Goal: Task Accomplishment & Management: Manage account settings

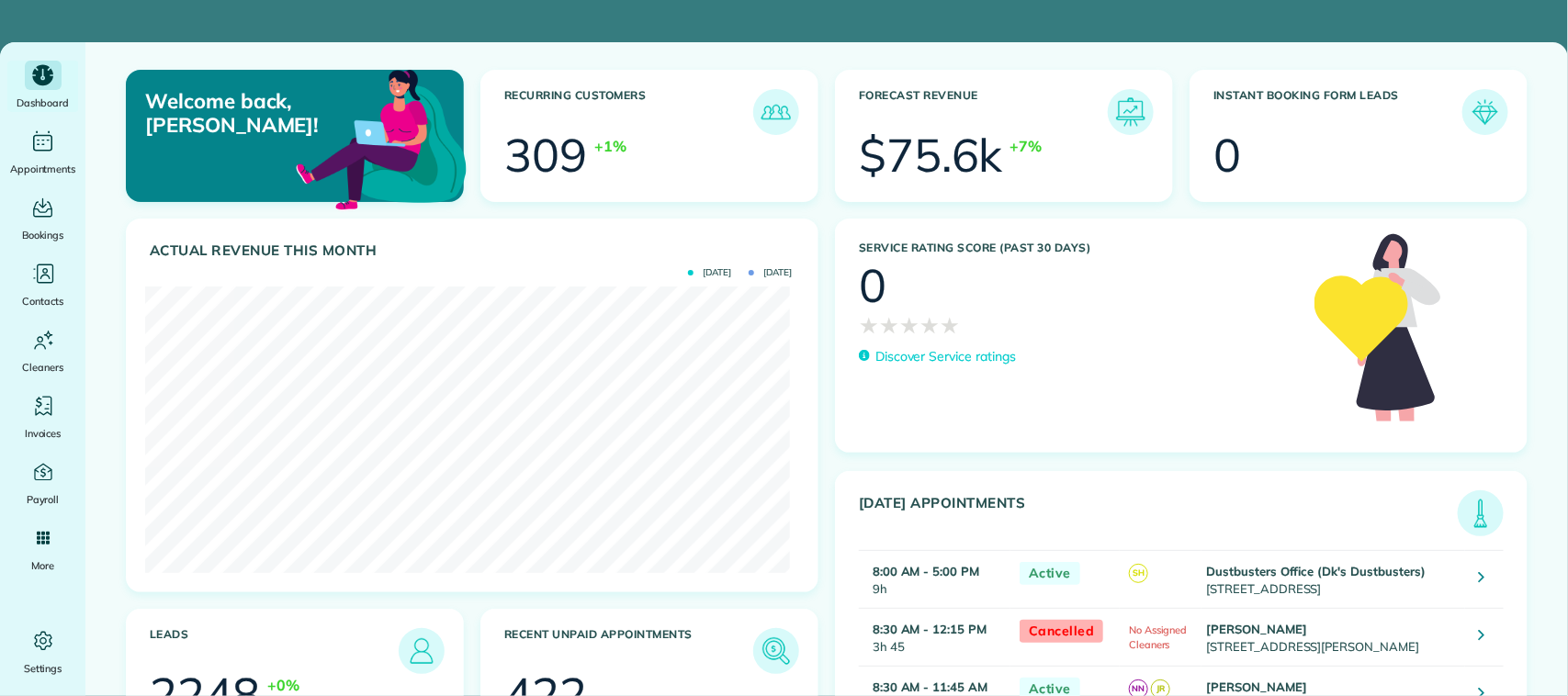
scroll to position [285, 645]
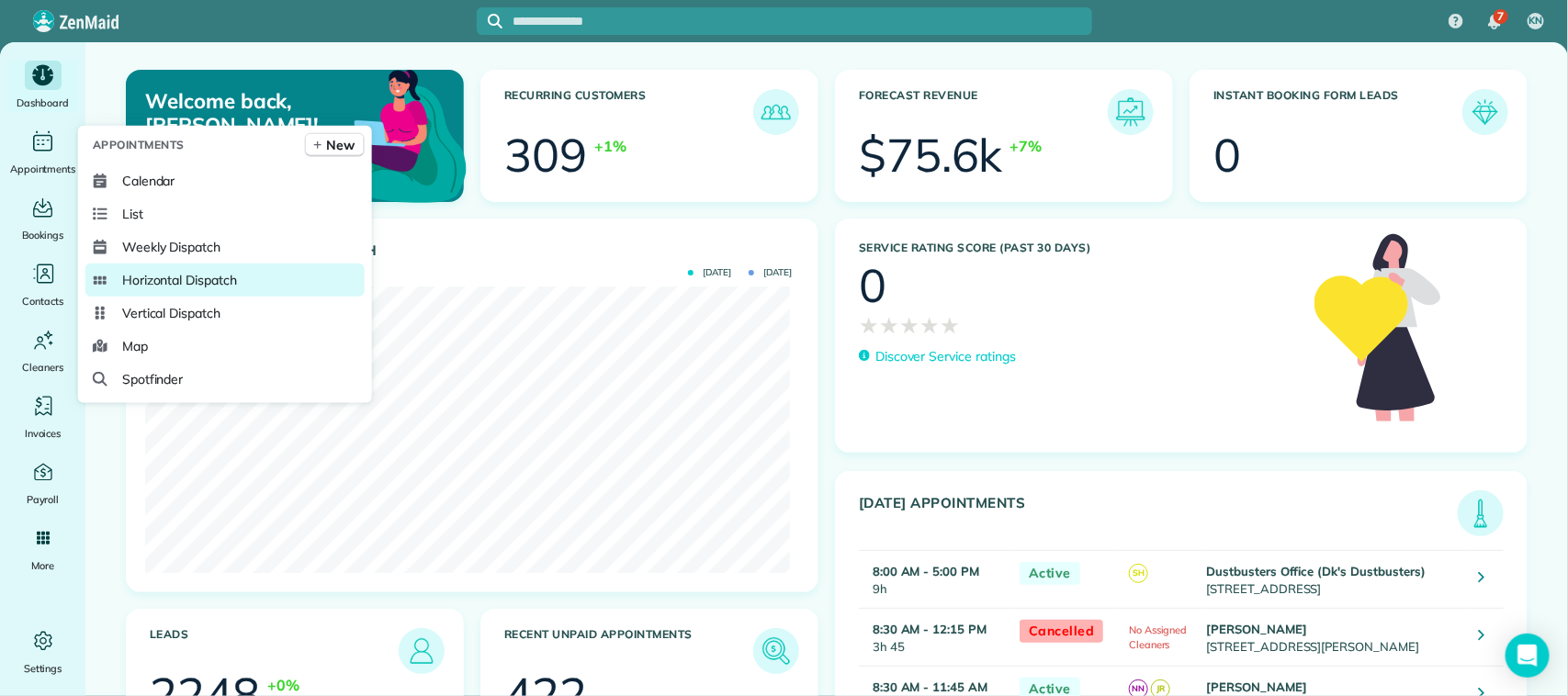
click at [231, 278] on span "Horizontal Dispatch" at bounding box center [179, 280] width 114 height 19
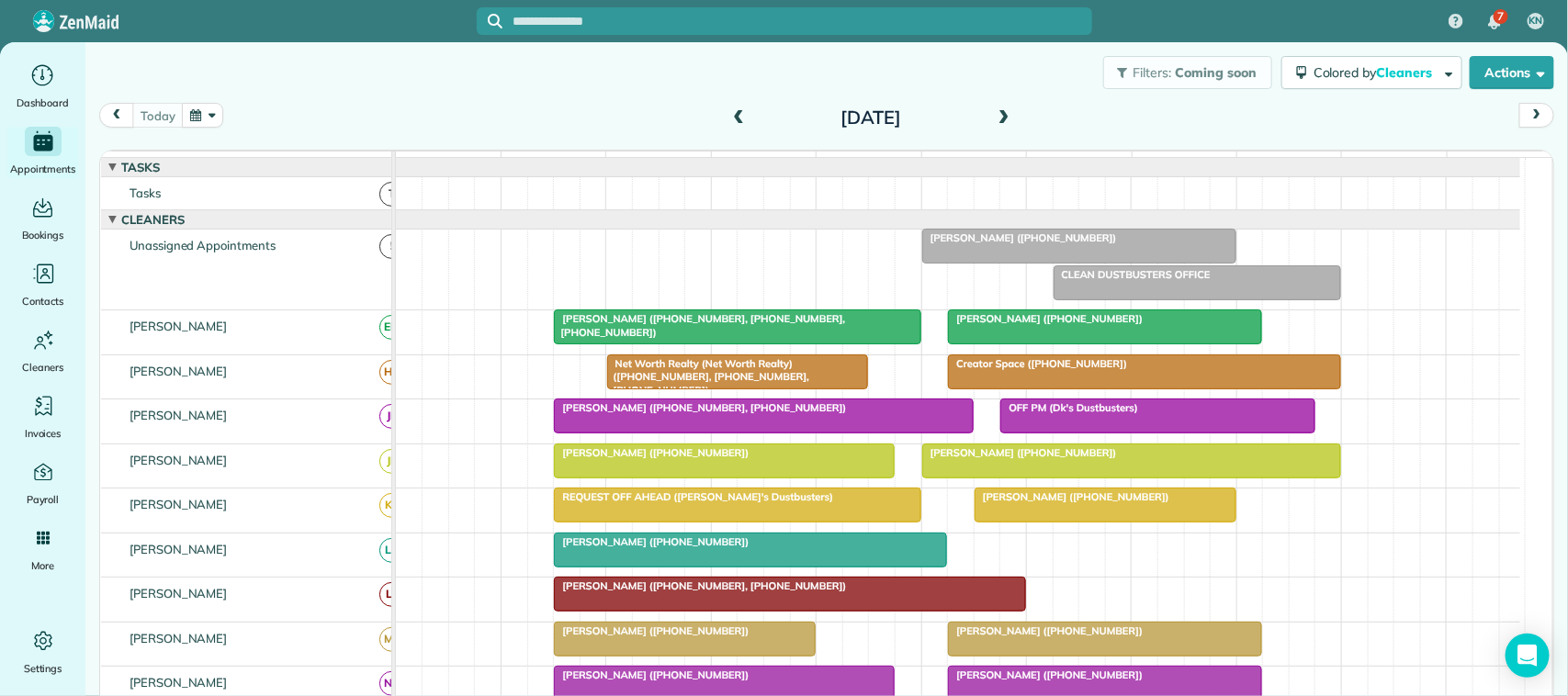
click at [212, 115] on button "button" at bounding box center [203, 115] width 42 height 24
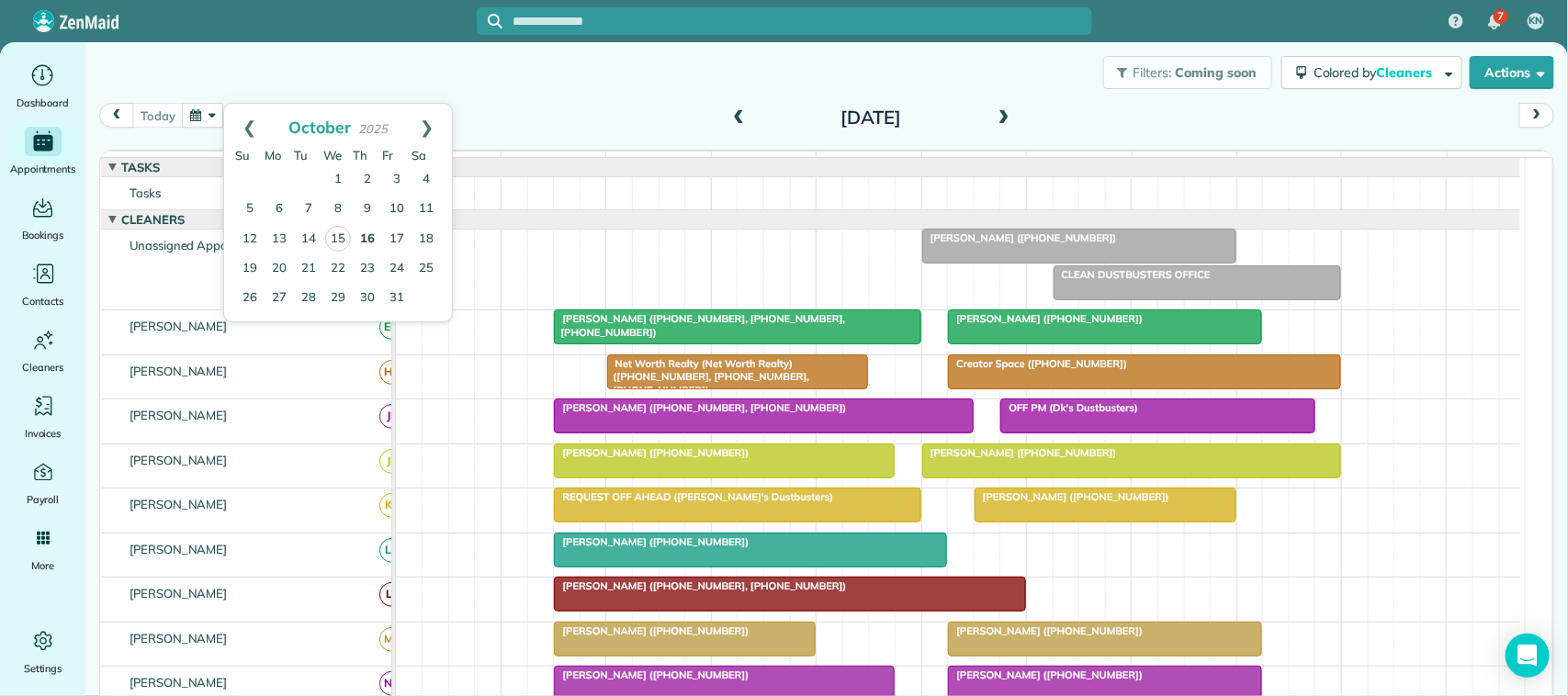
click at [371, 236] on link "16" at bounding box center [367, 239] width 29 height 29
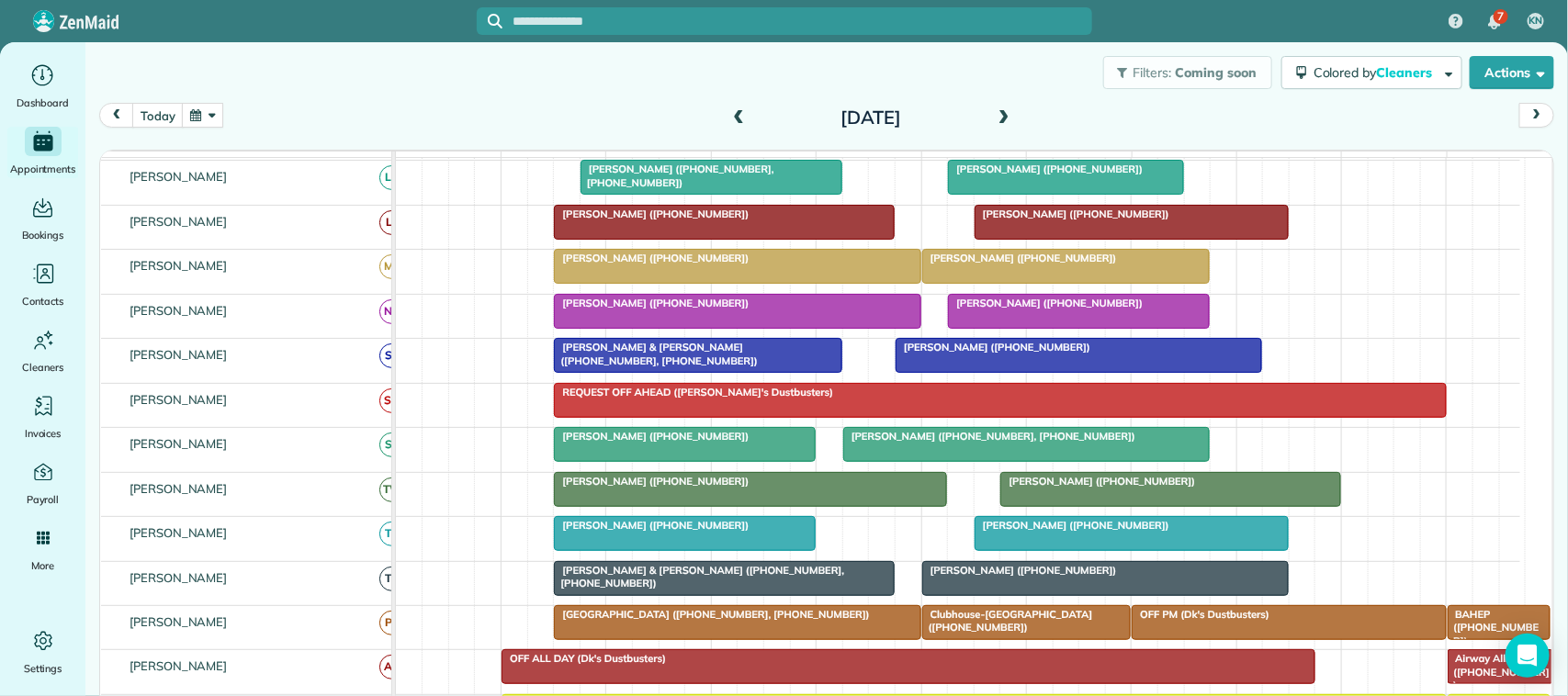
scroll to position [344, 0]
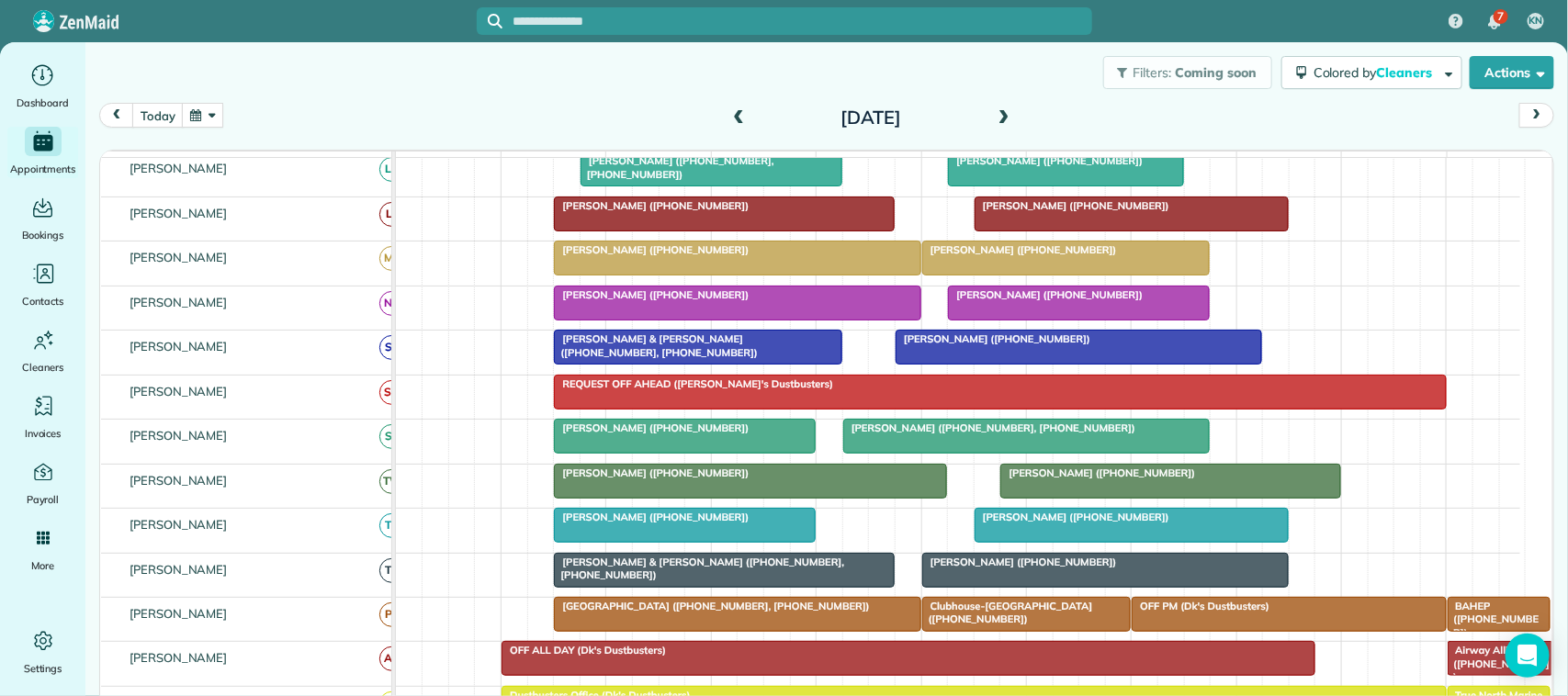
click at [1049, 364] on div at bounding box center [1078, 346] width 365 height 33
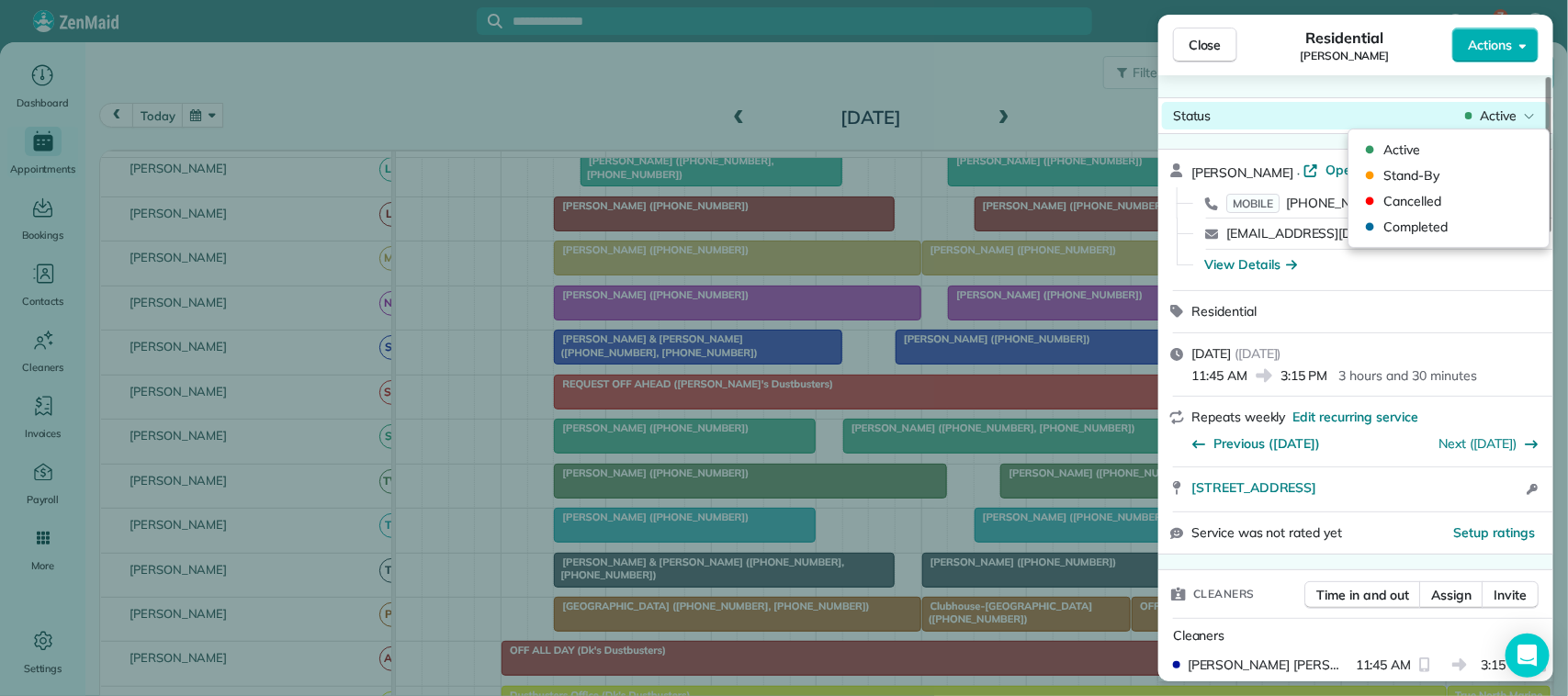
click at [1500, 120] on span "Active" at bounding box center [1498, 116] width 37 height 19
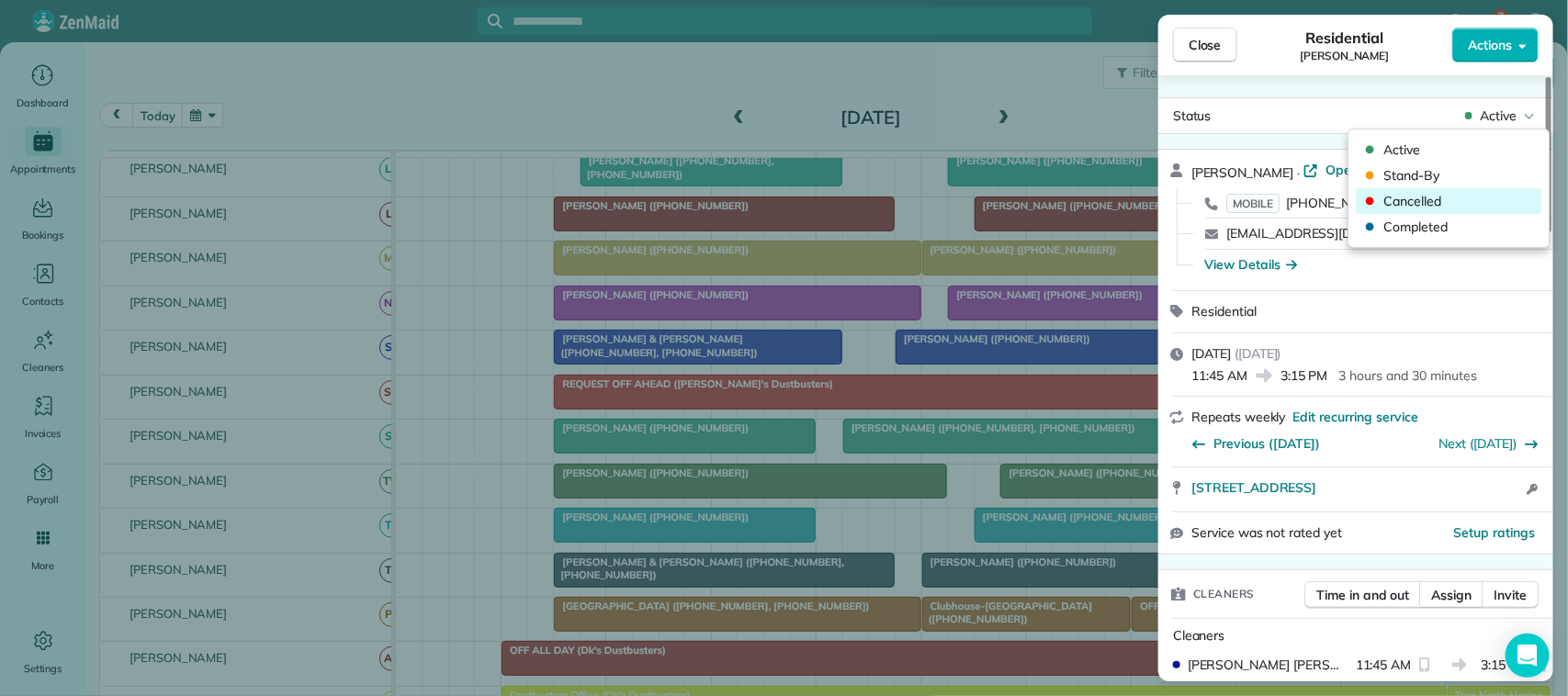
click at [1488, 197] on span "Cancelled" at bounding box center [1461, 202] width 154 height 19
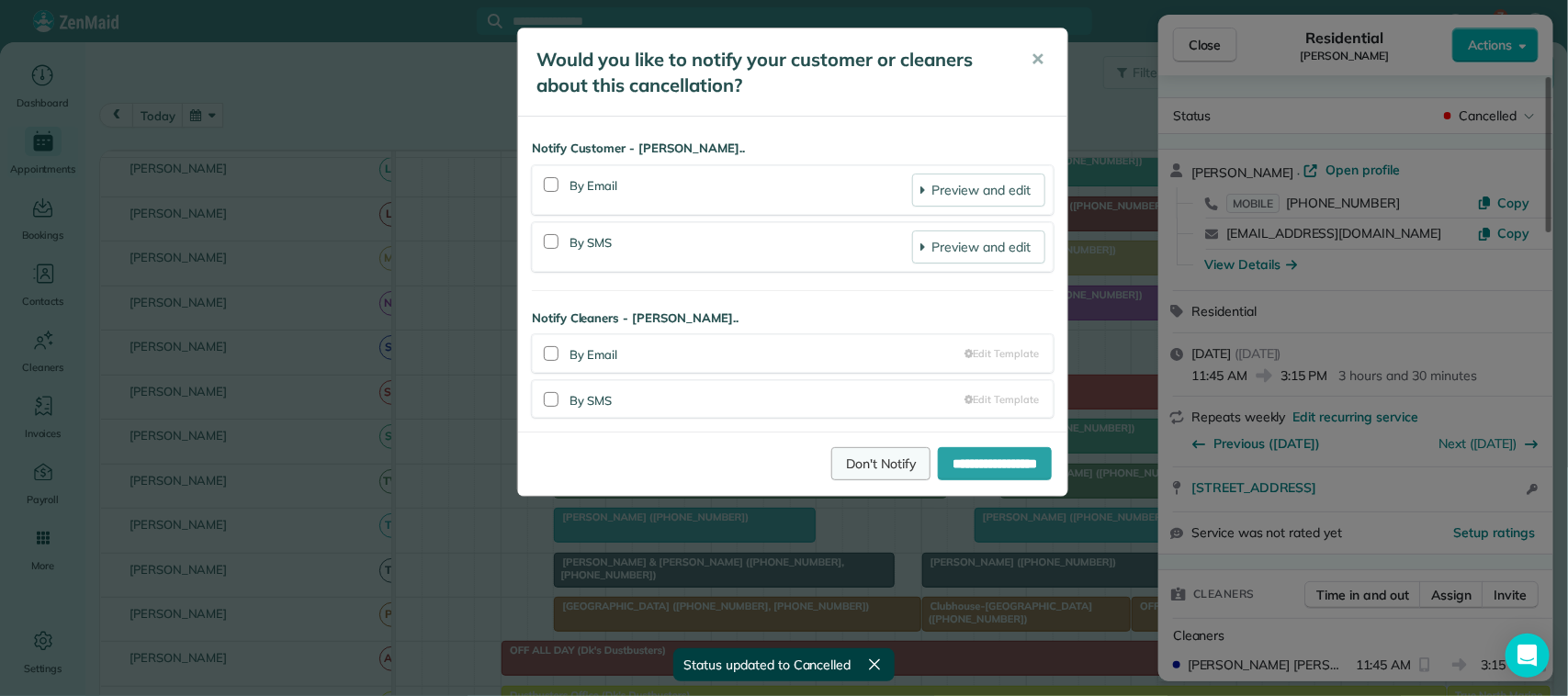
click at [839, 464] on link "Don't Notify" at bounding box center [881, 463] width 99 height 33
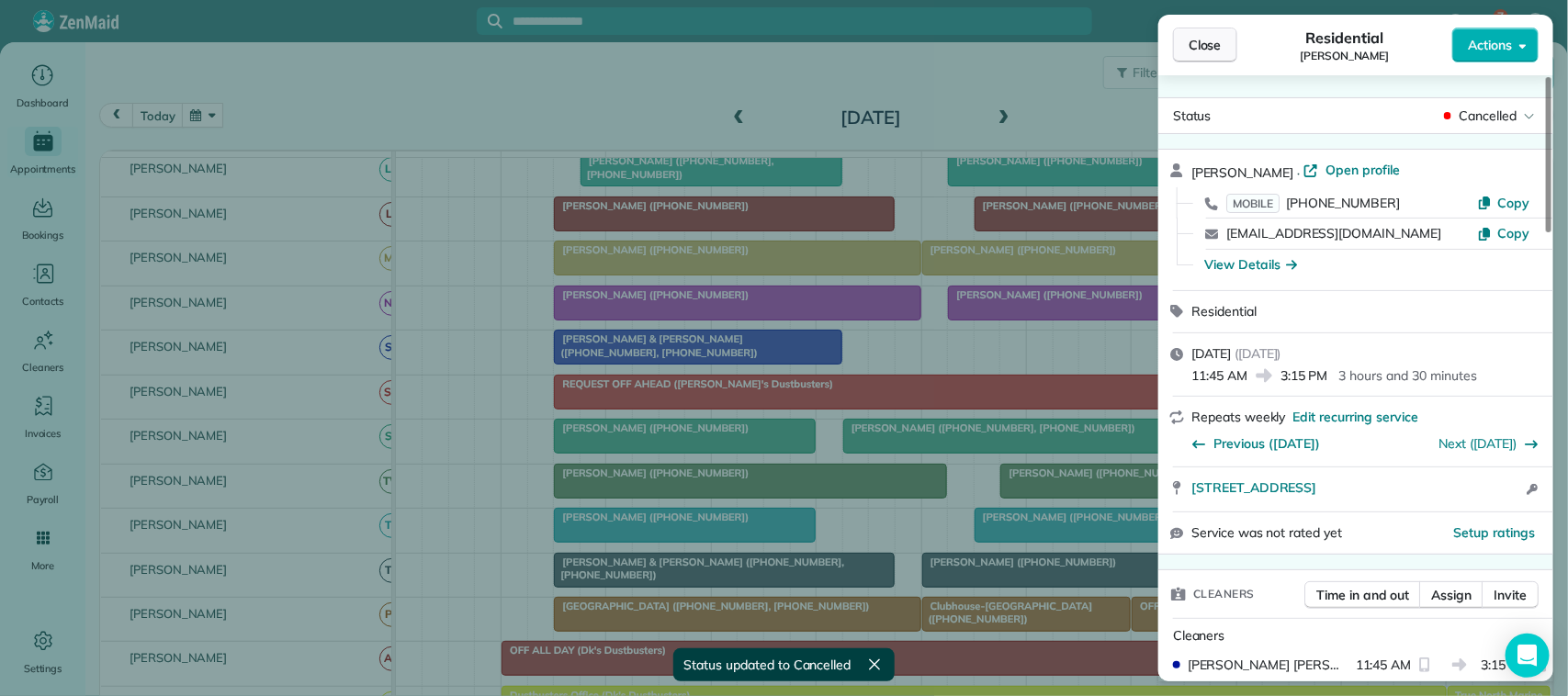
click at [1213, 53] on span "Close" at bounding box center [1205, 45] width 33 height 19
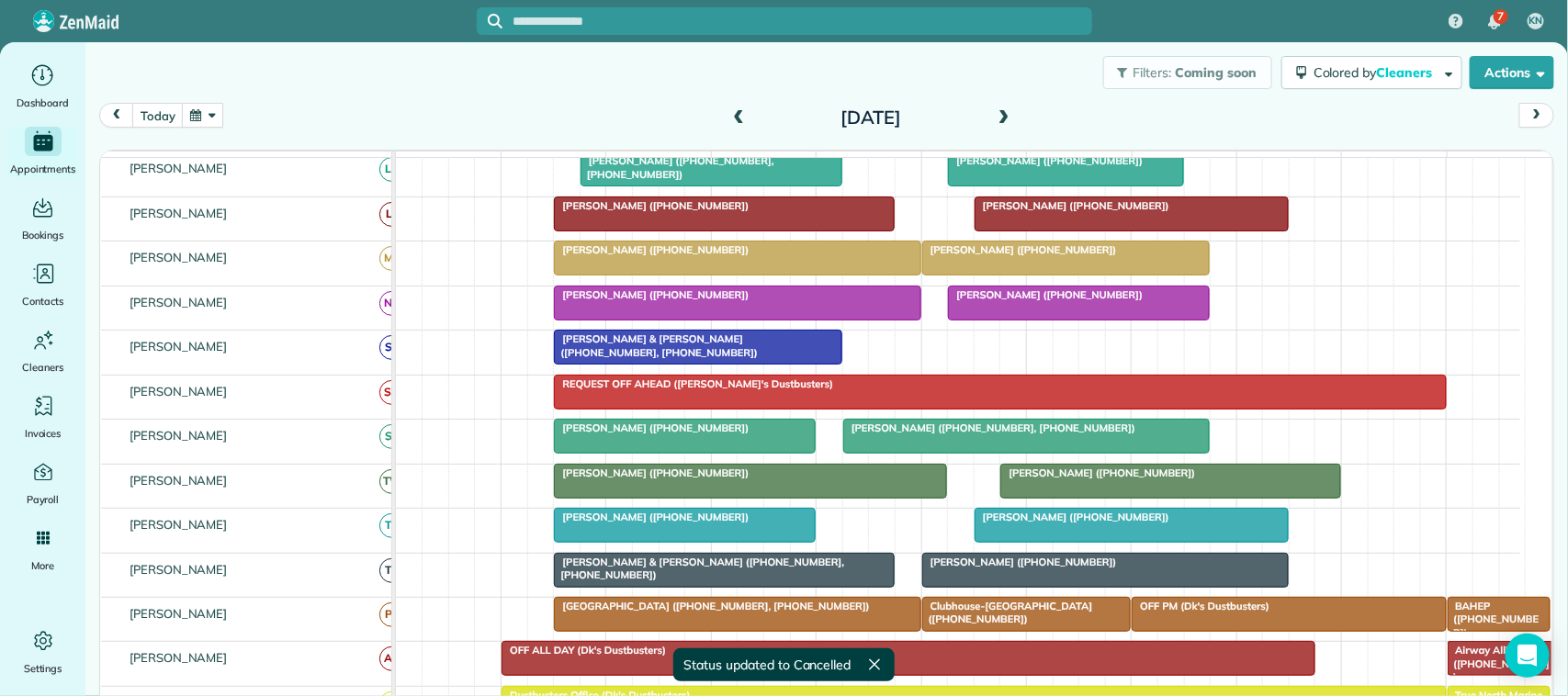
click at [197, 116] on button "button" at bounding box center [203, 115] width 42 height 24
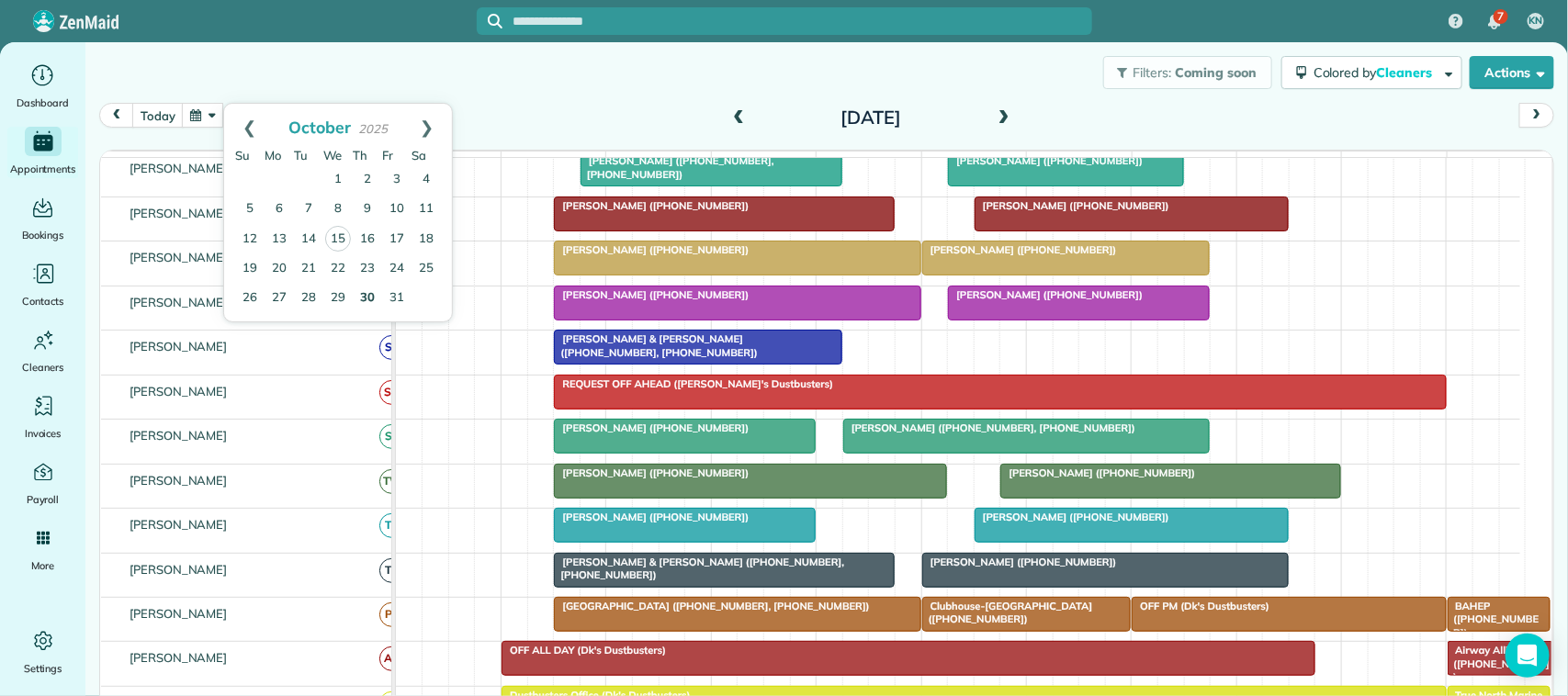
click at [371, 298] on link "30" at bounding box center [367, 298] width 29 height 29
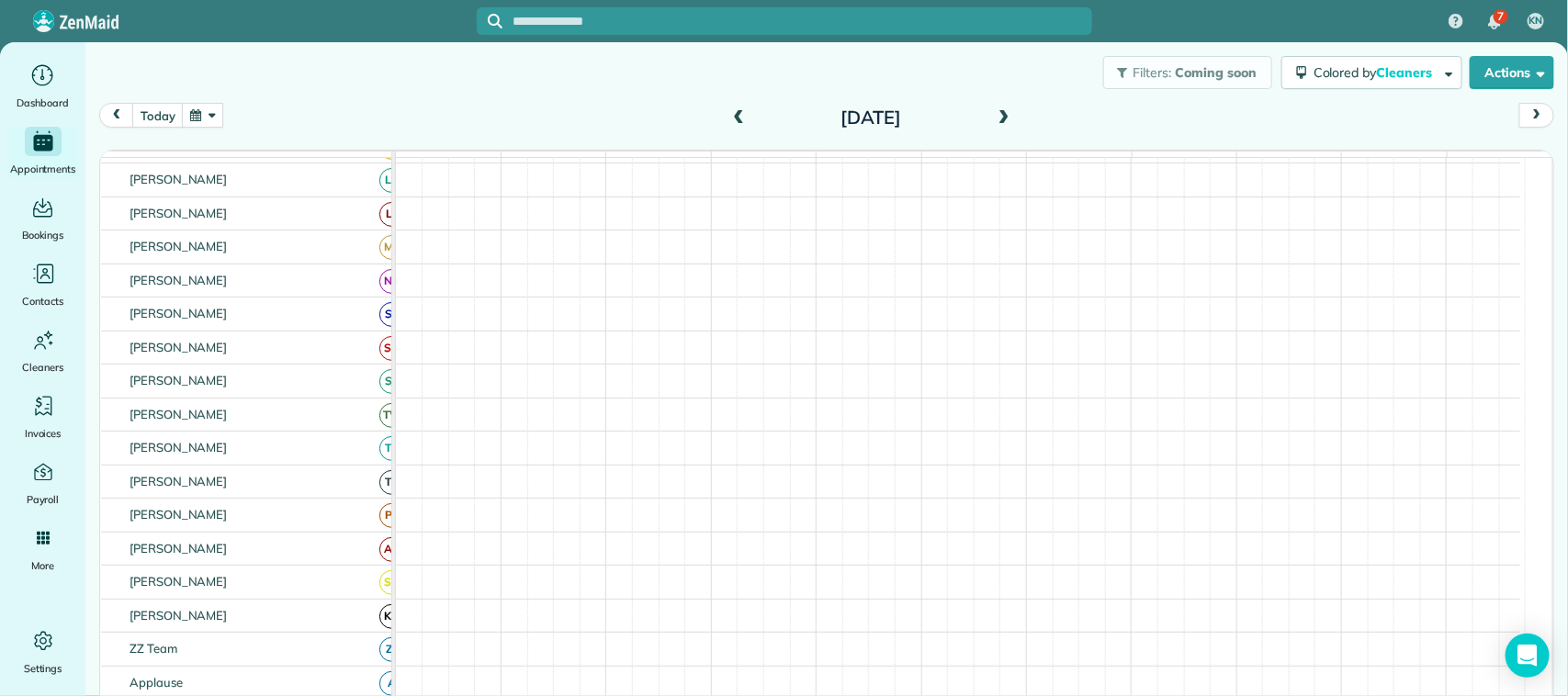
scroll to position [370, 0]
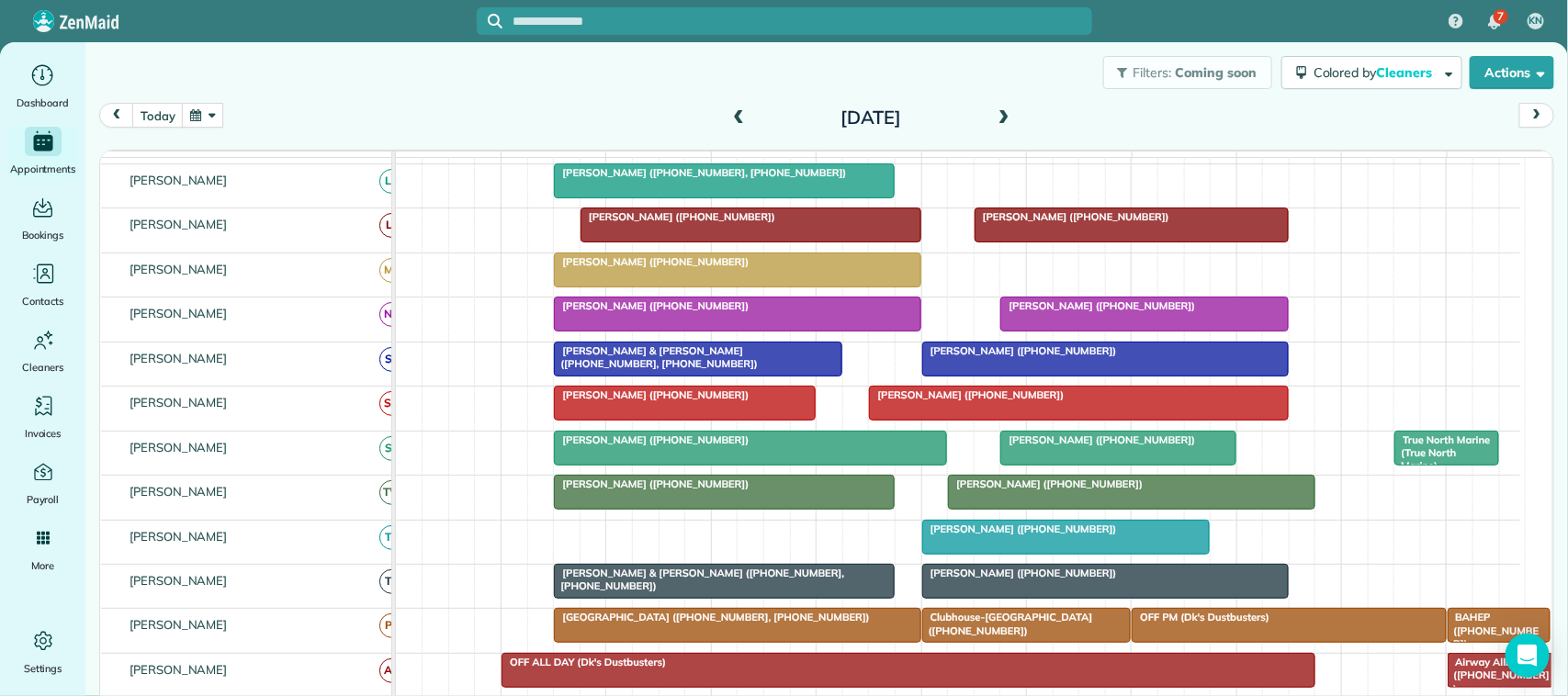
click at [1006, 357] on span "[PERSON_NAME] ([PHONE_NUMBER])" at bounding box center [1020, 351] width 197 height 13
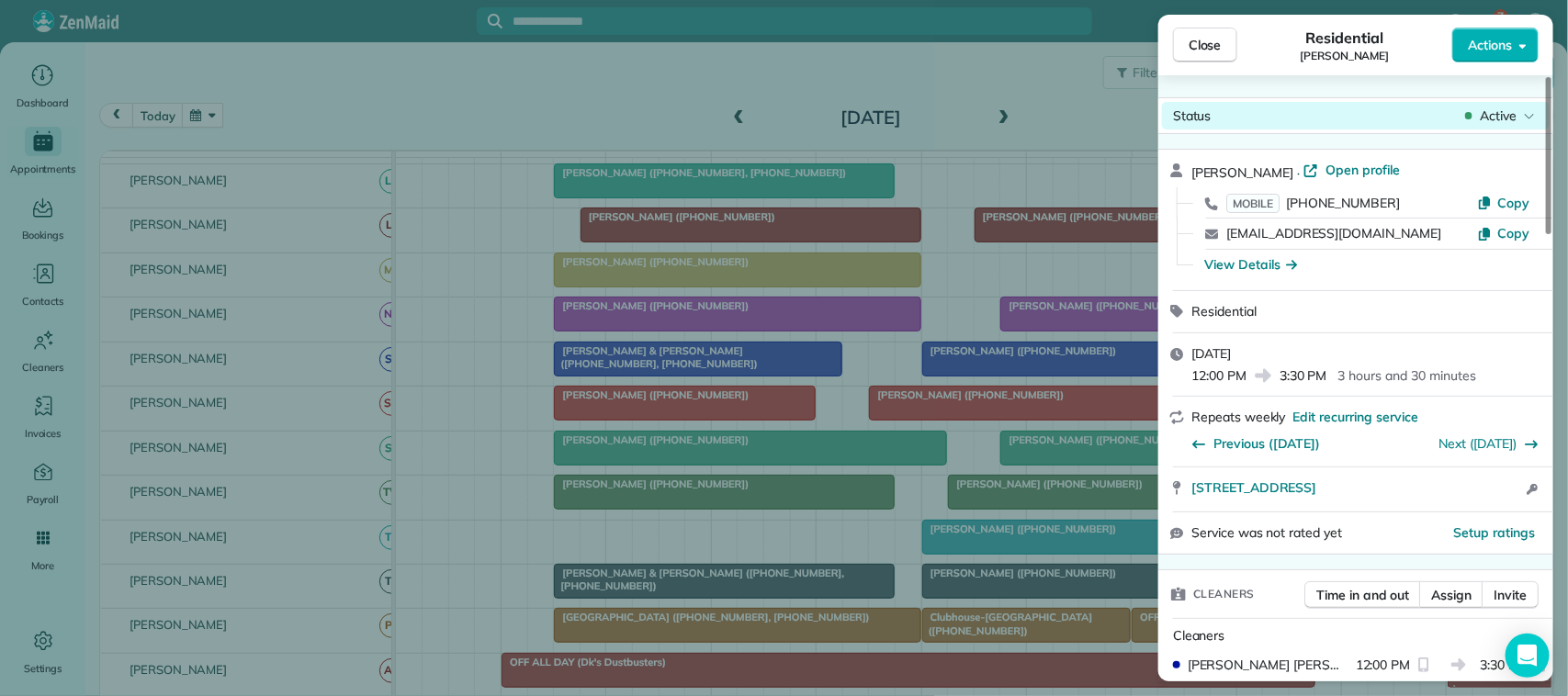
click at [1490, 111] on span "Active" at bounding box center [1498, 116] width 37 height 19
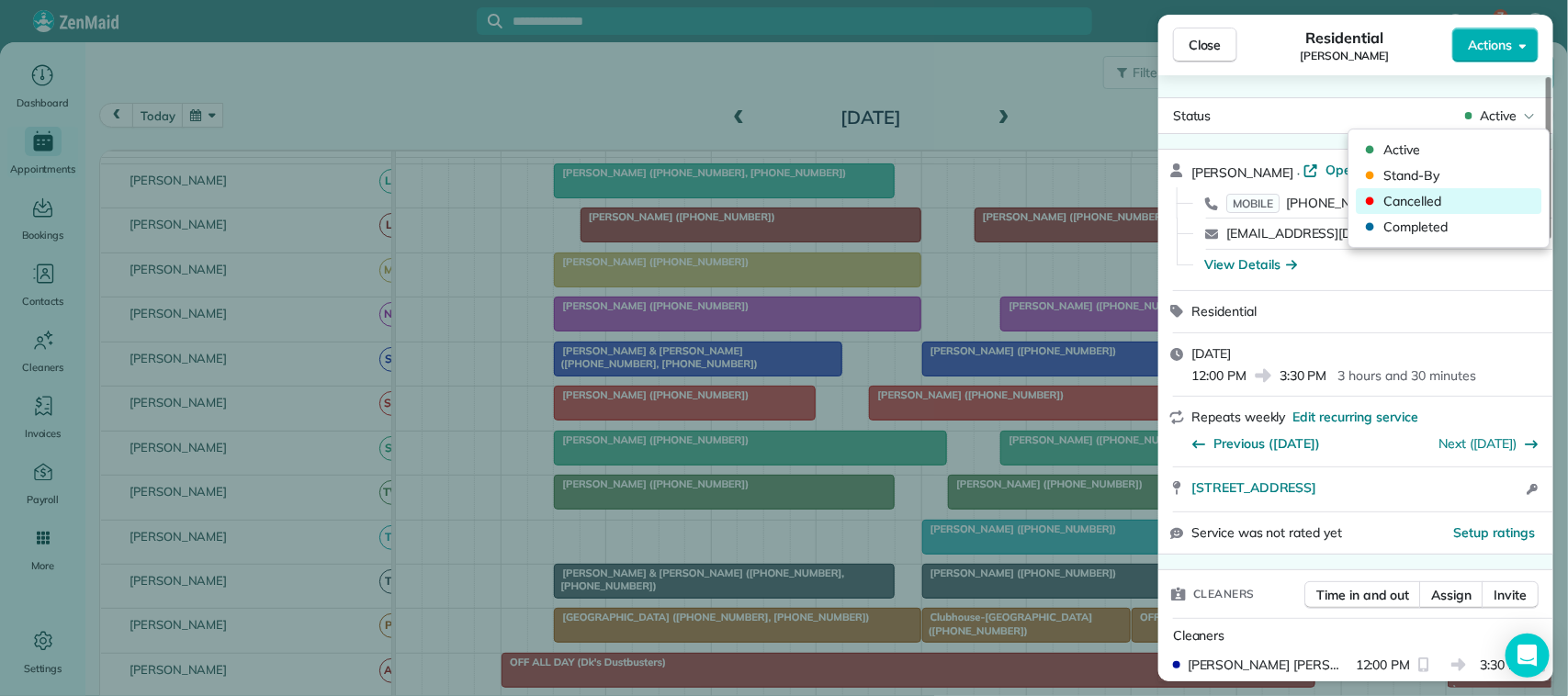
click at [1488, 195] on span "Cancelled" at bounding box center [1461, 202] width 154 height 19
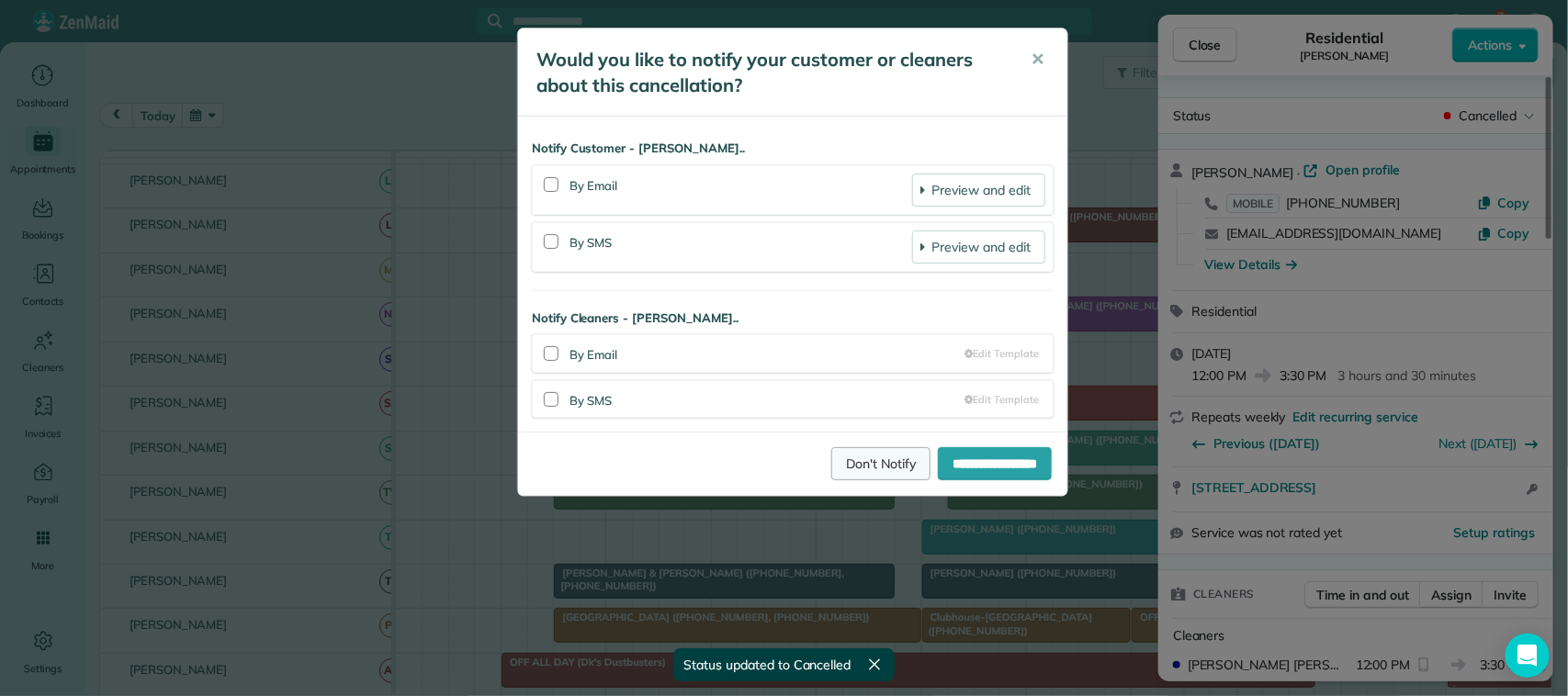
click at [865, 459] on link "Don't Notify" at bounding box center [881, 463] width 99 height 33
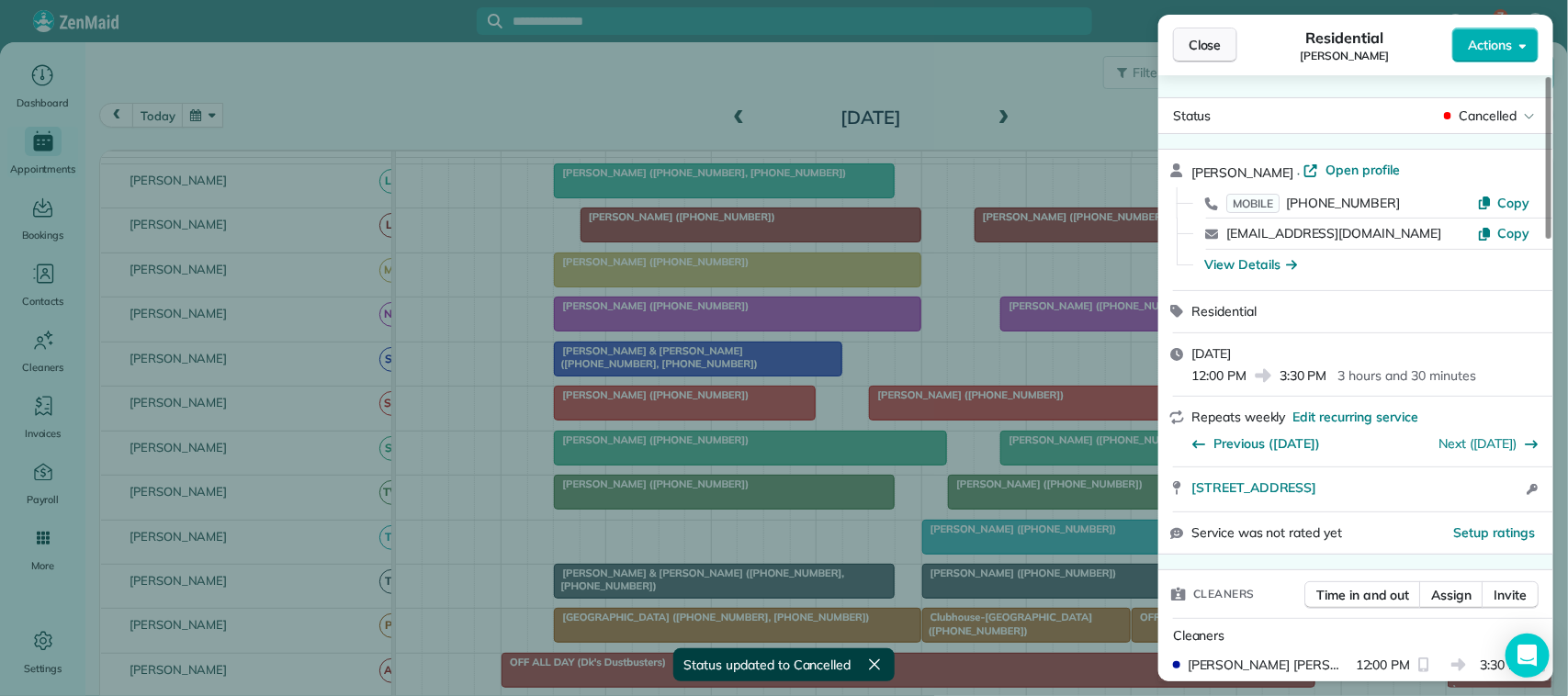
click at [1220, 49] on span "Close" at bounding box center [1205, 45] width 33 height 19
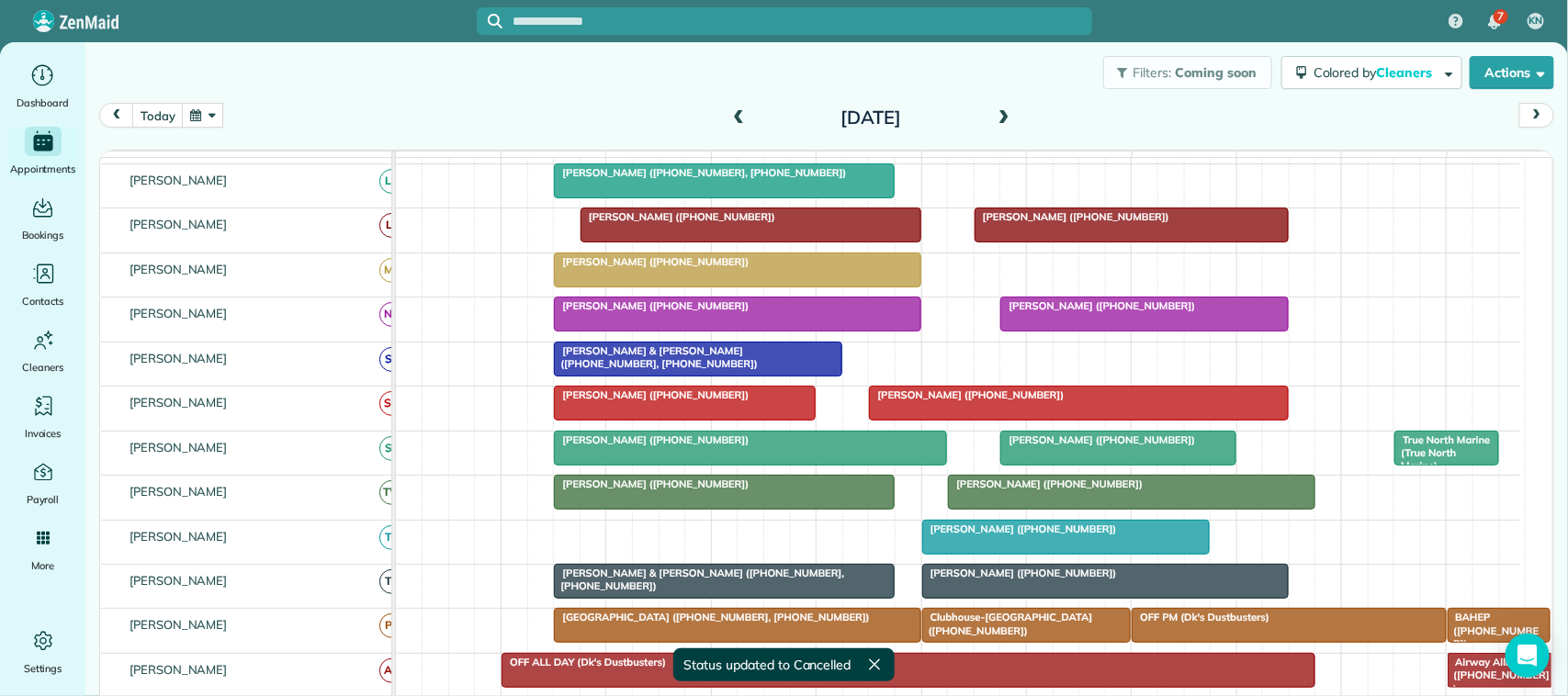
click at [203, 120] on button "button" at bounding box center [203, 115] width 42 height 24
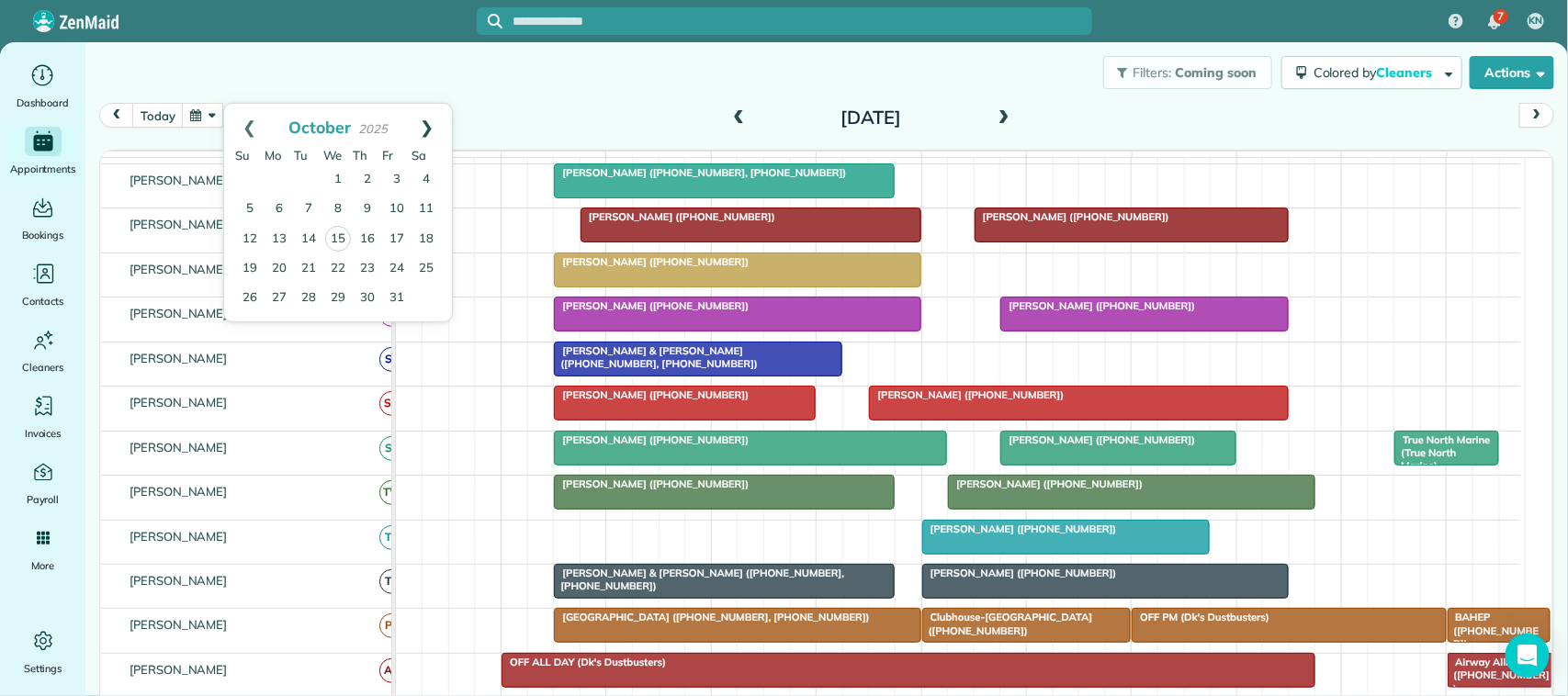
click at [428, 127] on link "Next" at bounding box center [427, 127] width 51 height 46
click at [371, 243] on link "13" at bounding box center [367, 238] width 29 height 29
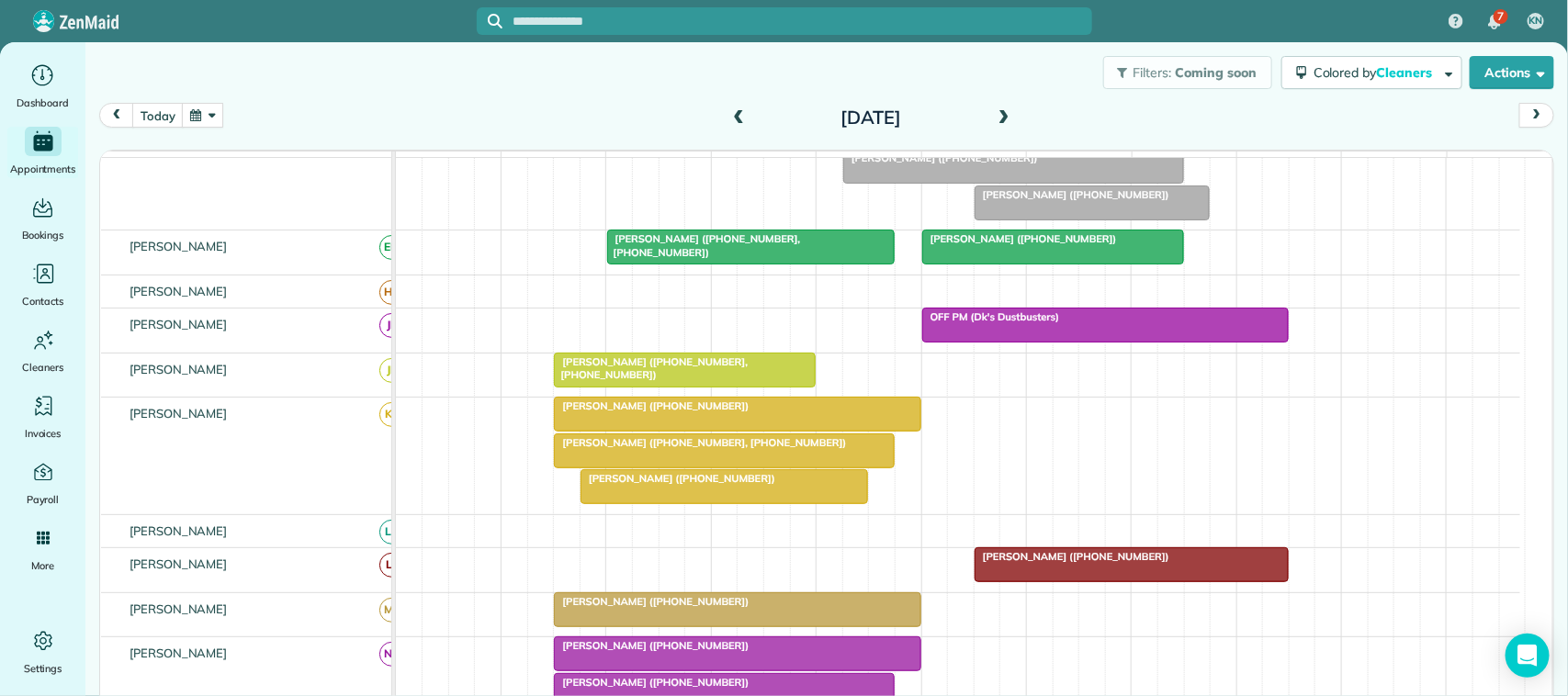
scroll to position [346, 0]
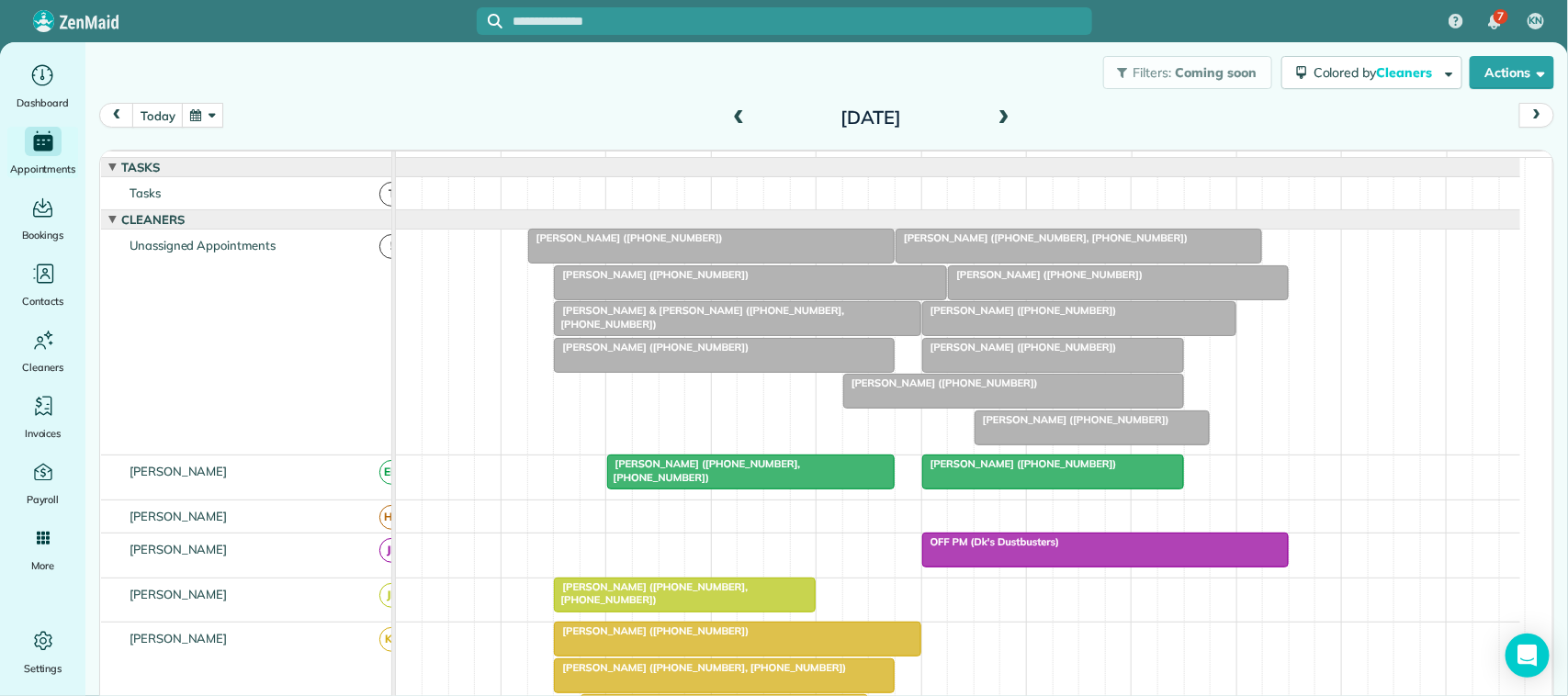
click at [677, 244] on span "[PERSON_NAME] ([PHONE_NUMBER])" at bounding box center [626, 238] width 197 height 13
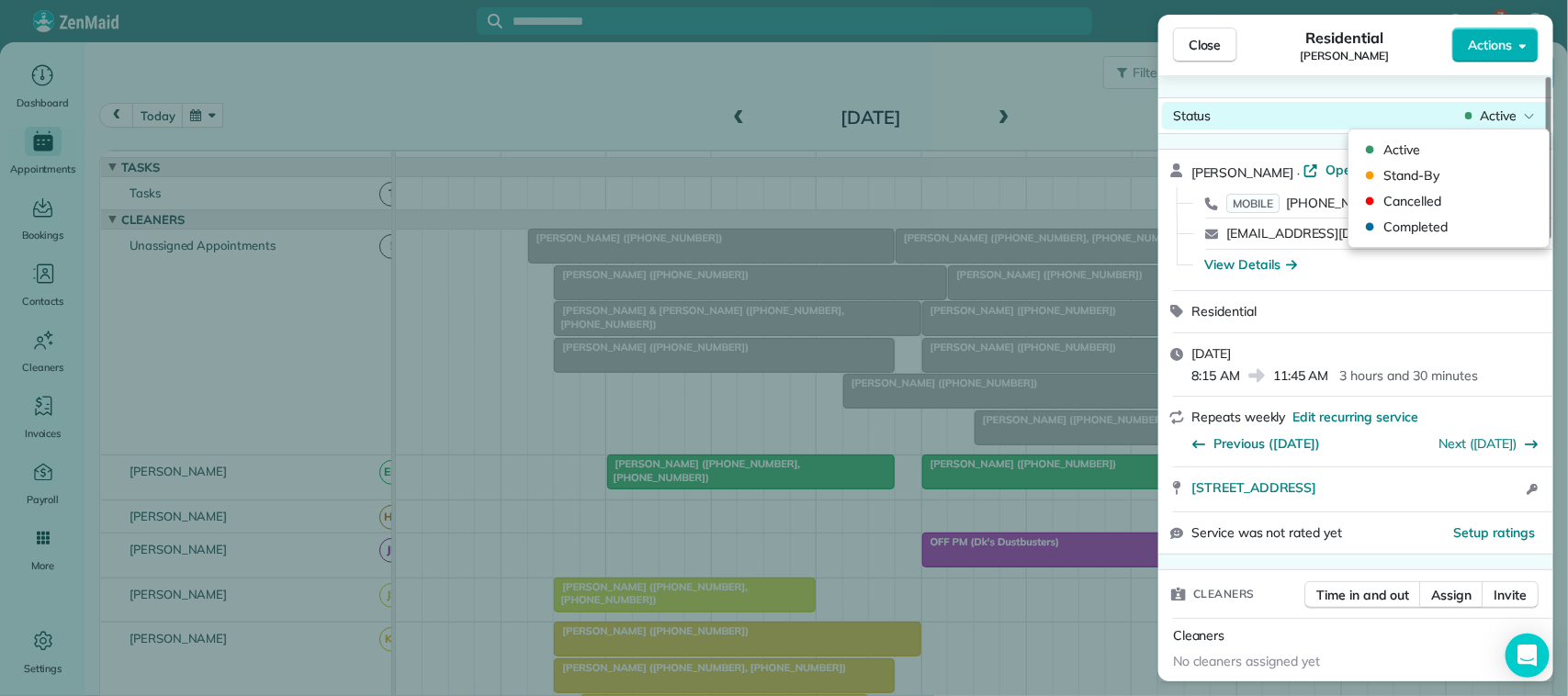
click at [1508, 119] on span "Active" at bounding box center [1498, 116] width 37 height 19
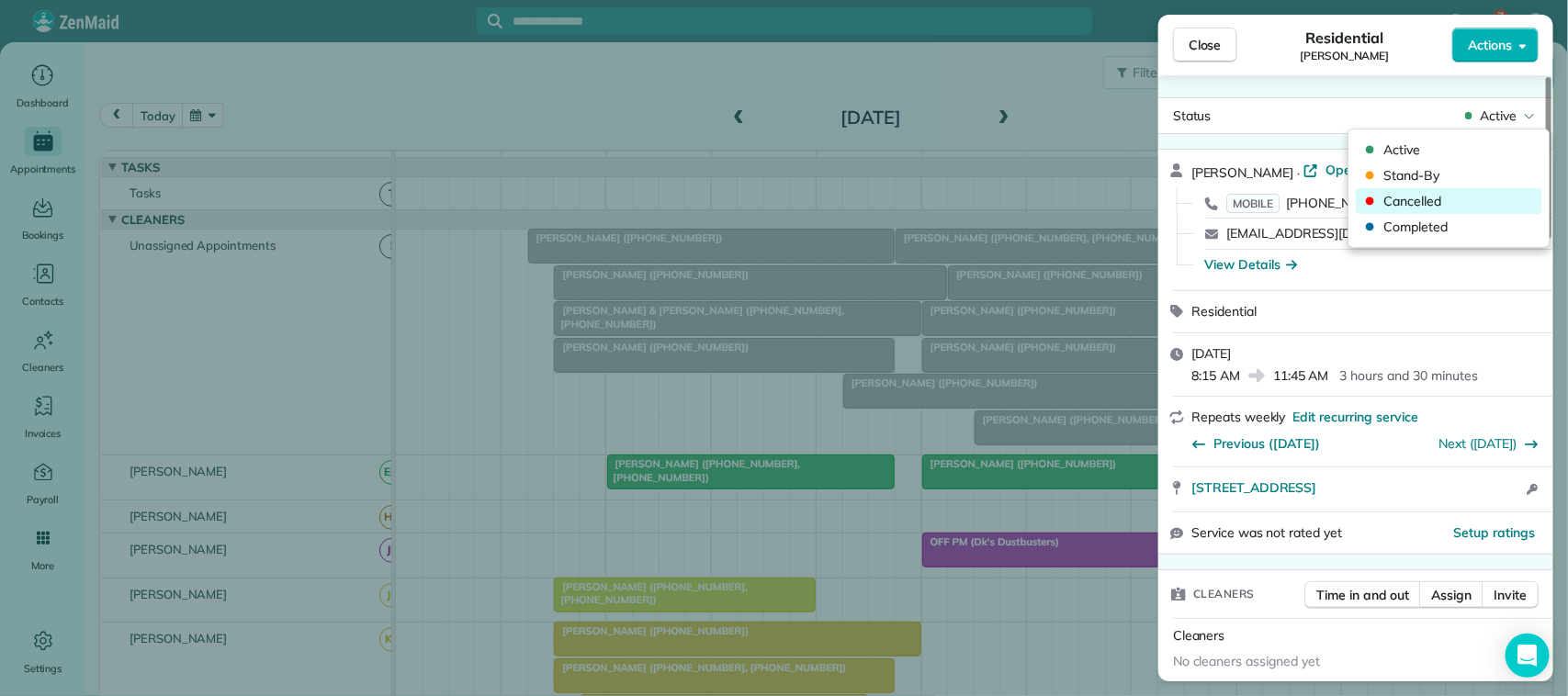
click at [1477, 195] on span "Cancelled" at bounding box center [1461, 202] width 154 height 19
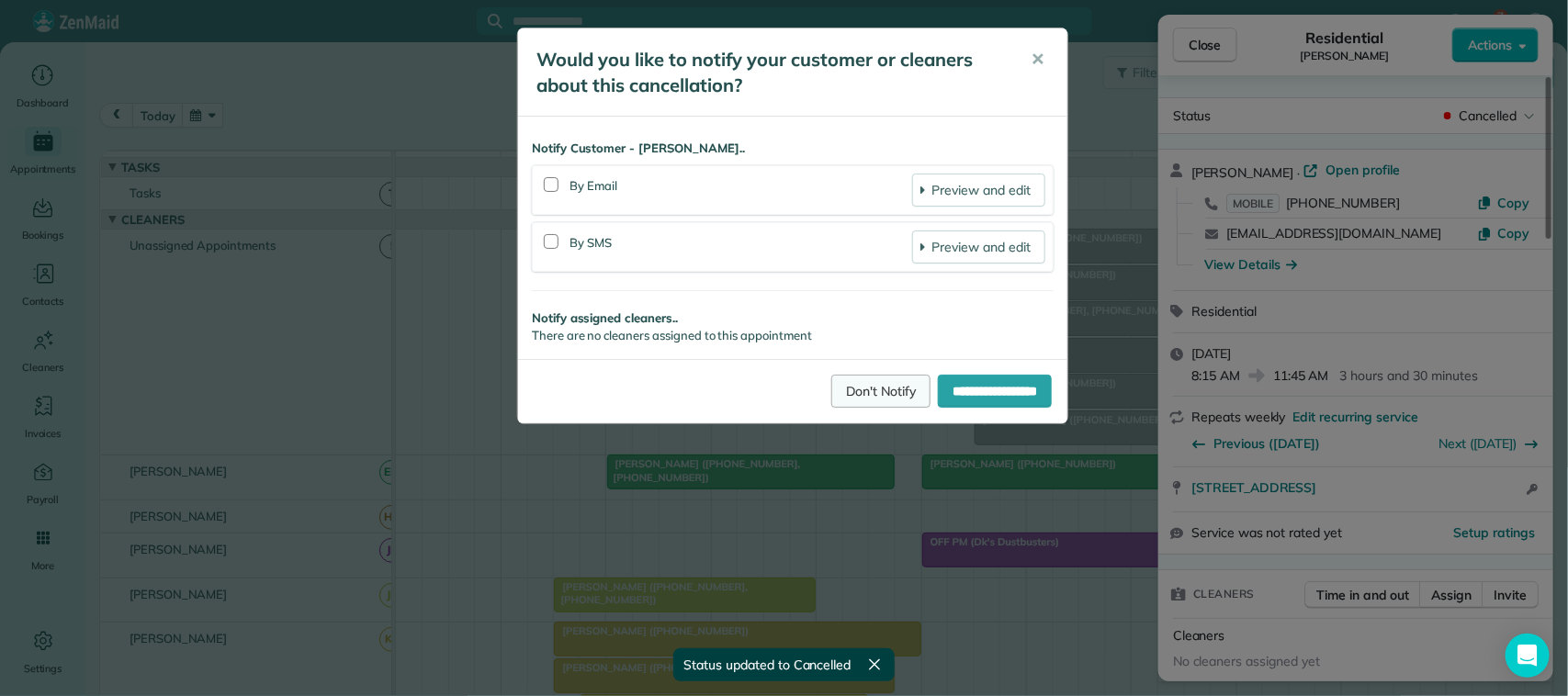
click at [879, 386] on link "Don't Notify" at bounding box center [881, 390] width 99 height 33
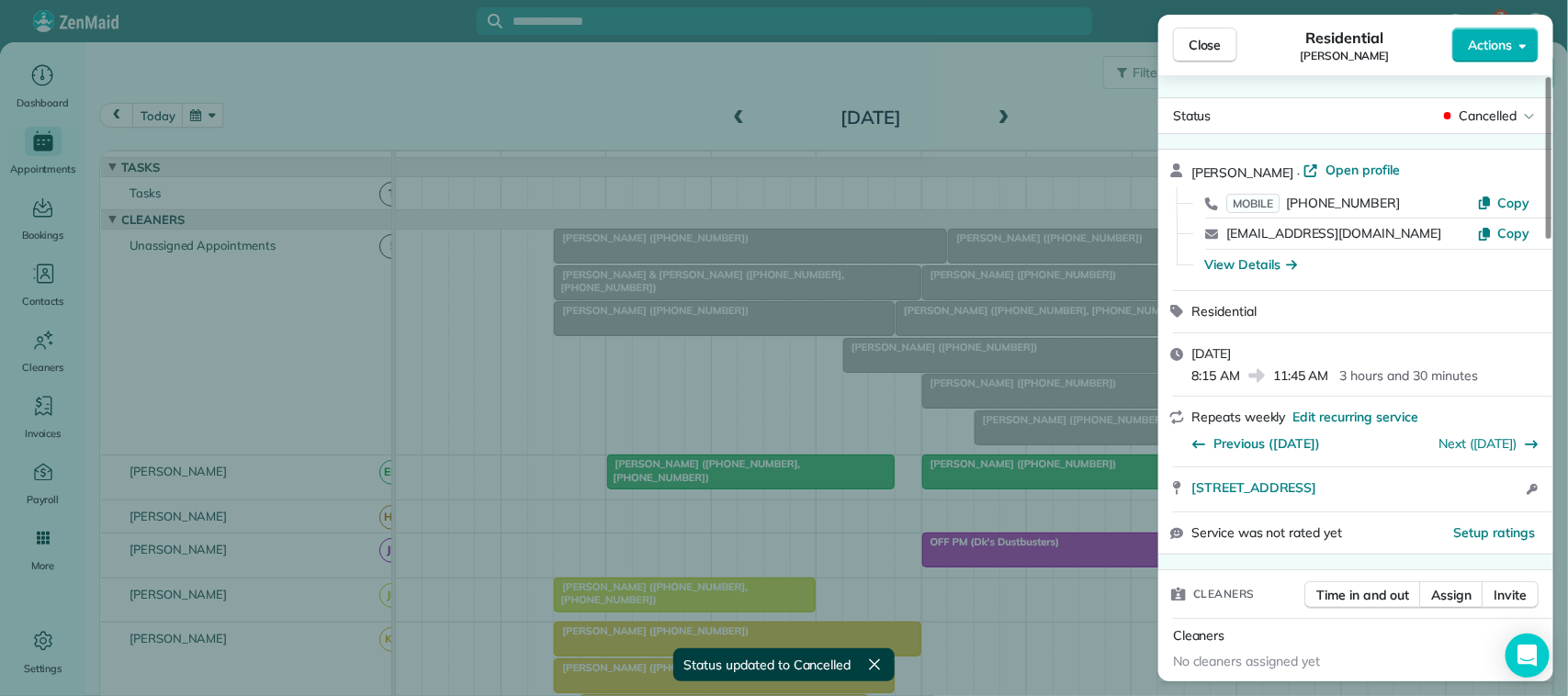
drag, startPoint x: 1196, startPoint y: 41, endPoint x: 1126, endPoint y: 89, distance: 84.9
click at [1196, 53] on span "Close" at bounding box center [1205, 45] width 33 height 19
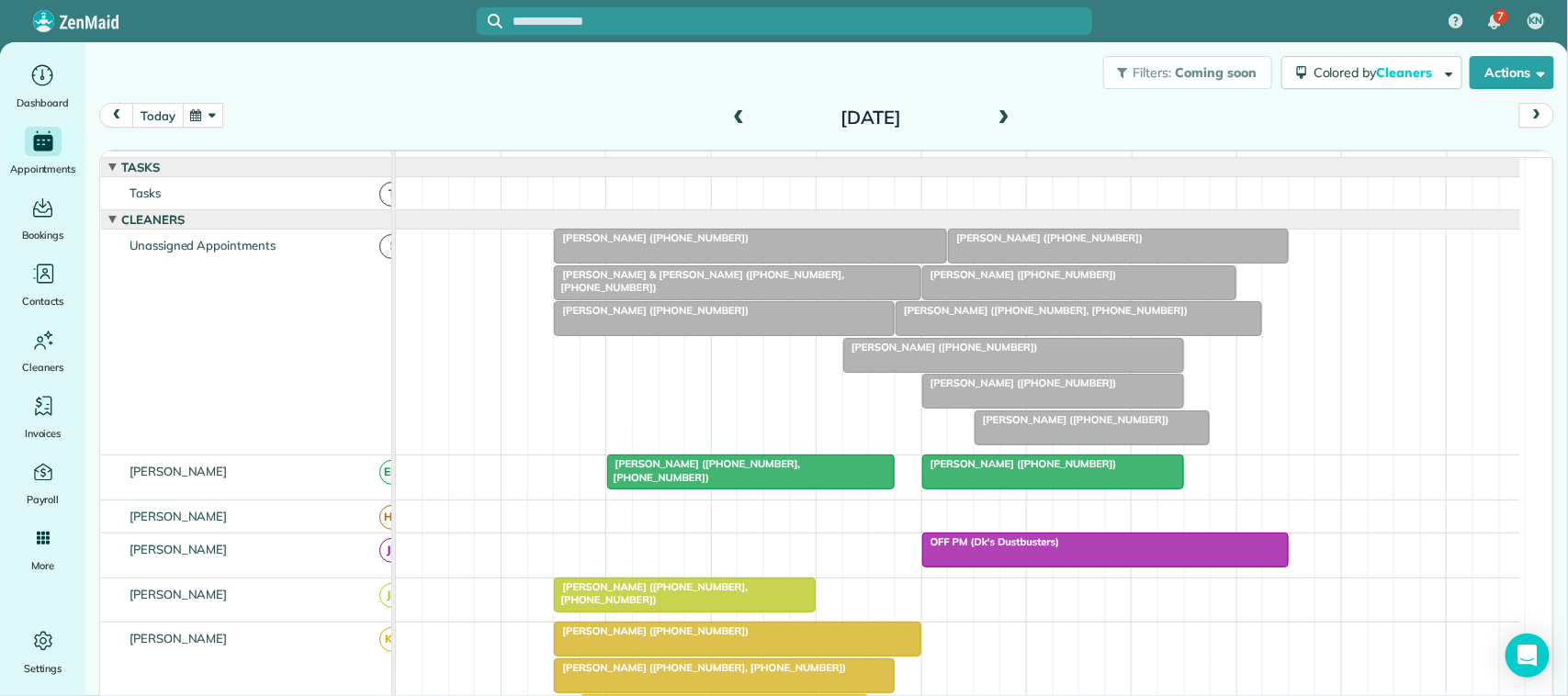
click at [176, 106] on button "today" at bounding box center [158, 115] width 51 height 24
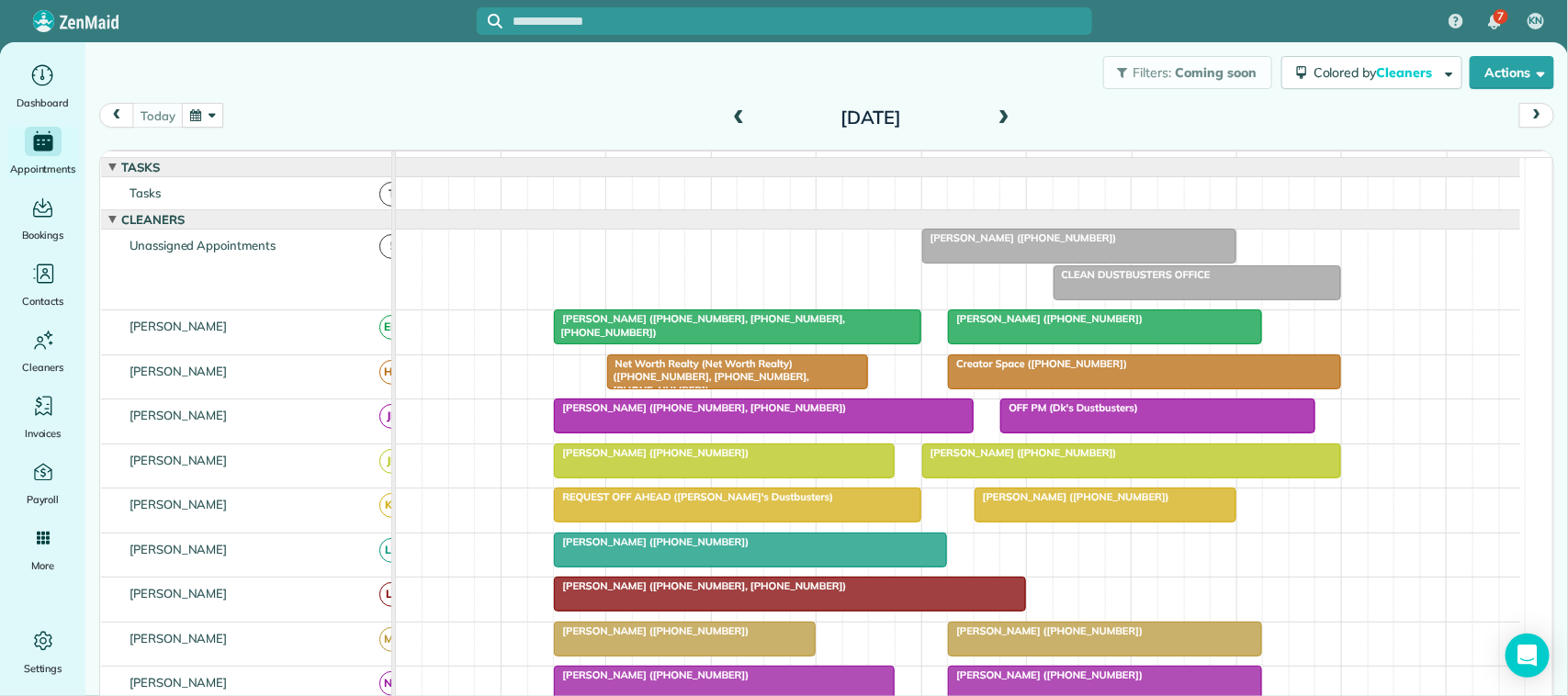
click at [223, 119] on button "button" at bounding box center [203, 115] width 42 height 24
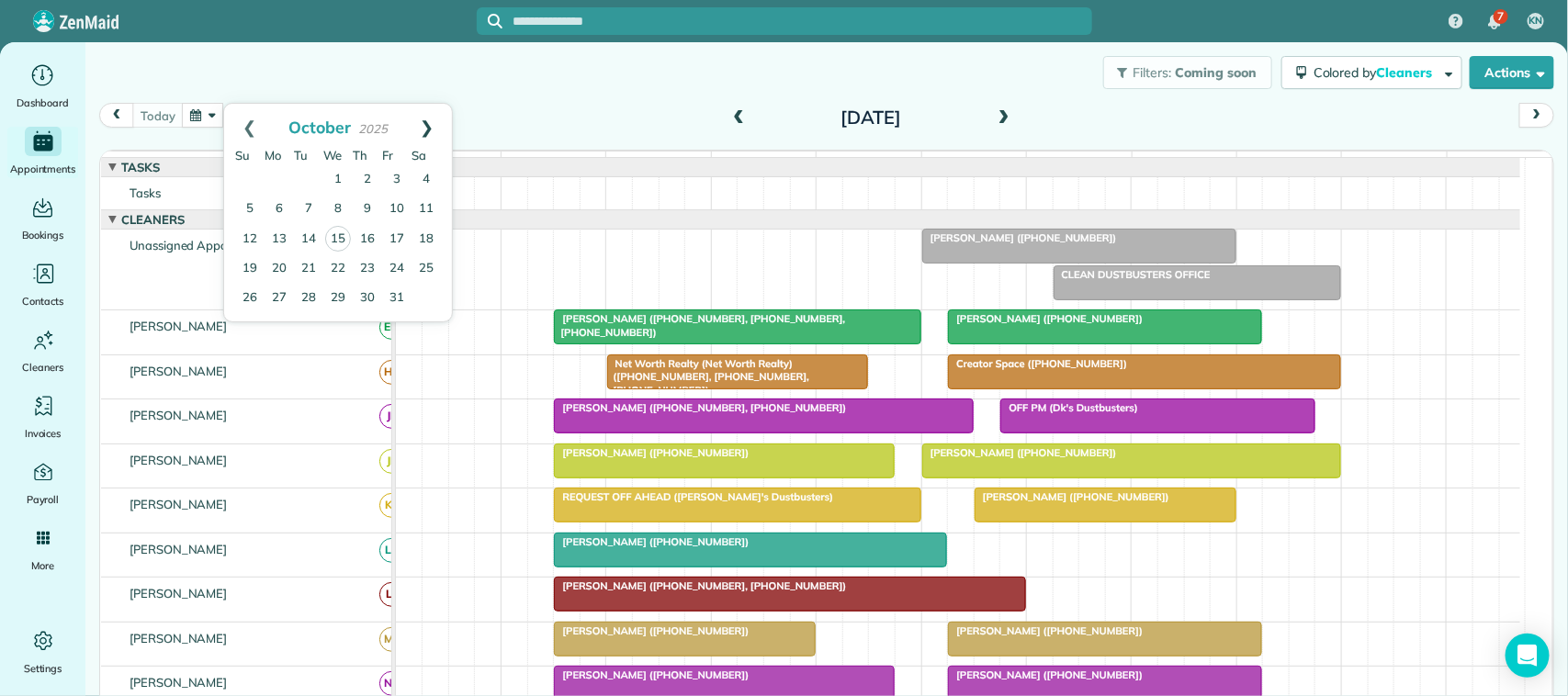
click at [428, 133] on link "Next" at bounding box center [427, 127] width 51 height 46
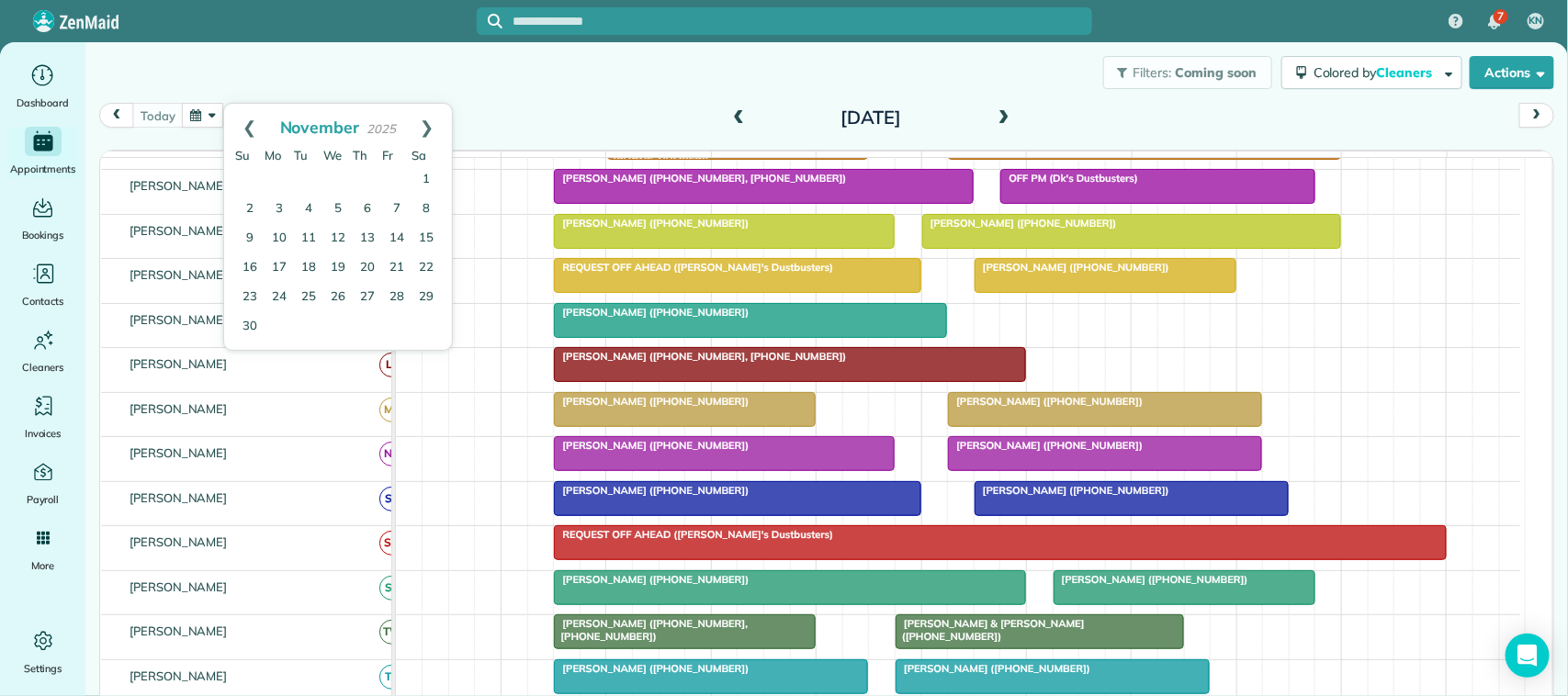
scroll to position [459, 0]
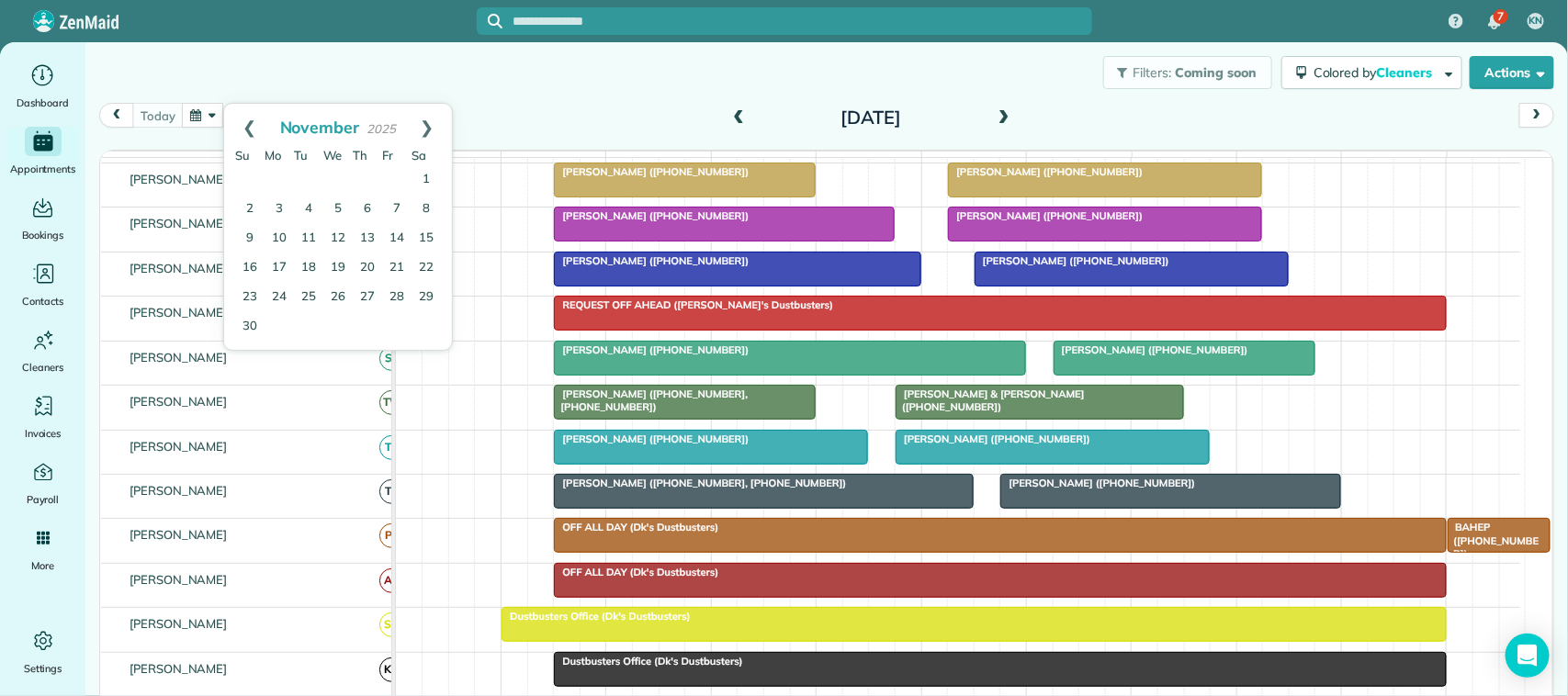
click at [1041, 463] on div at bounding box center [1052, 446] width 312 height 33
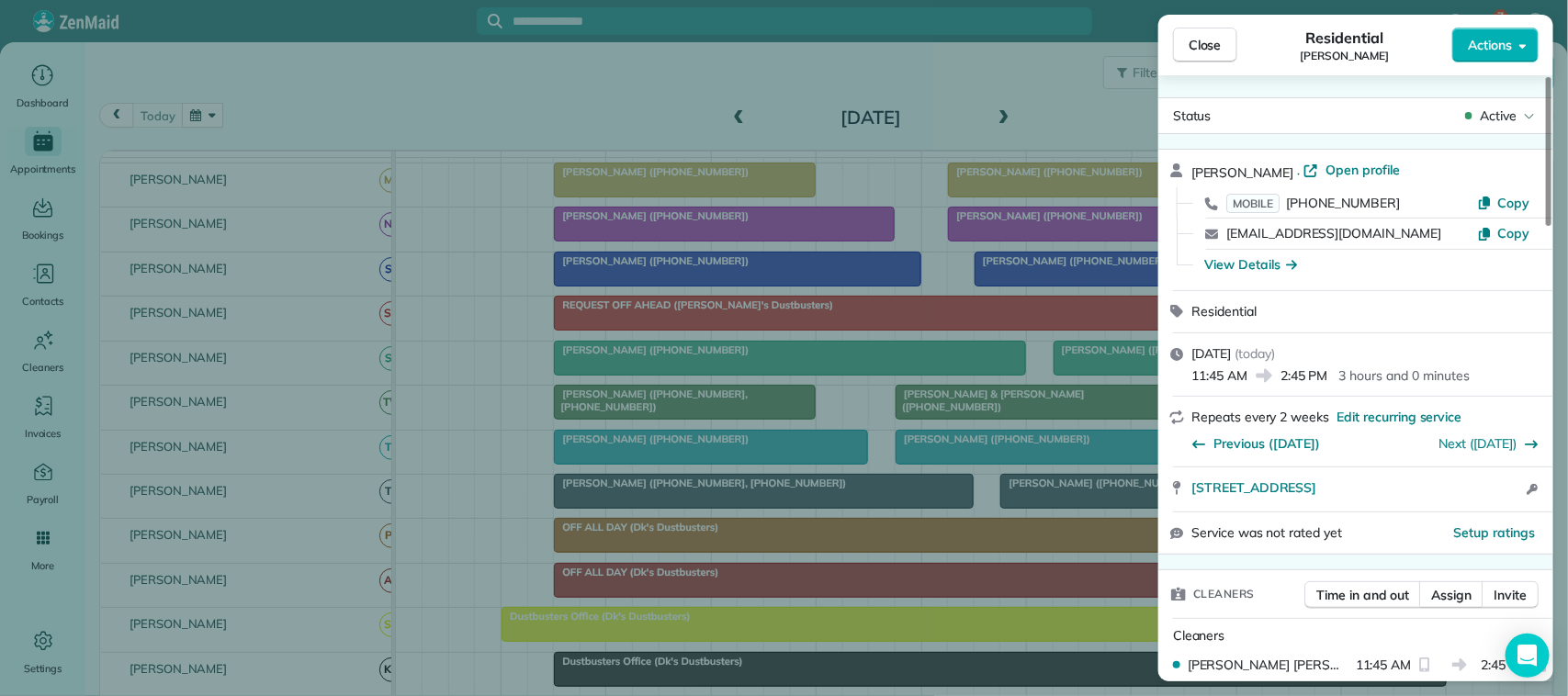
click at [1465, 55] on button "Actions" at bounding box center [1496, 44] width 86 height 35
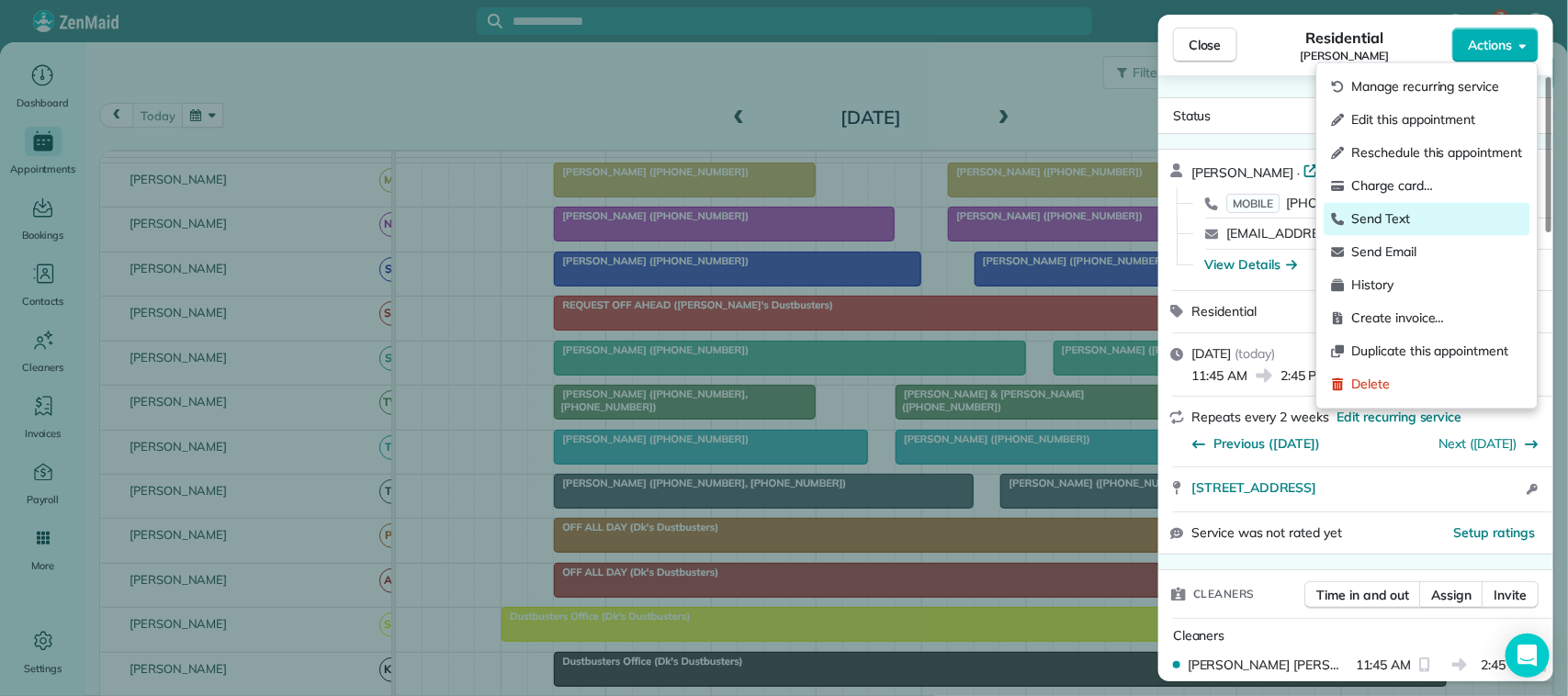
click at [1421, 207] on div "Send Text" at bounding box center [1427, 219] width 206 height 33
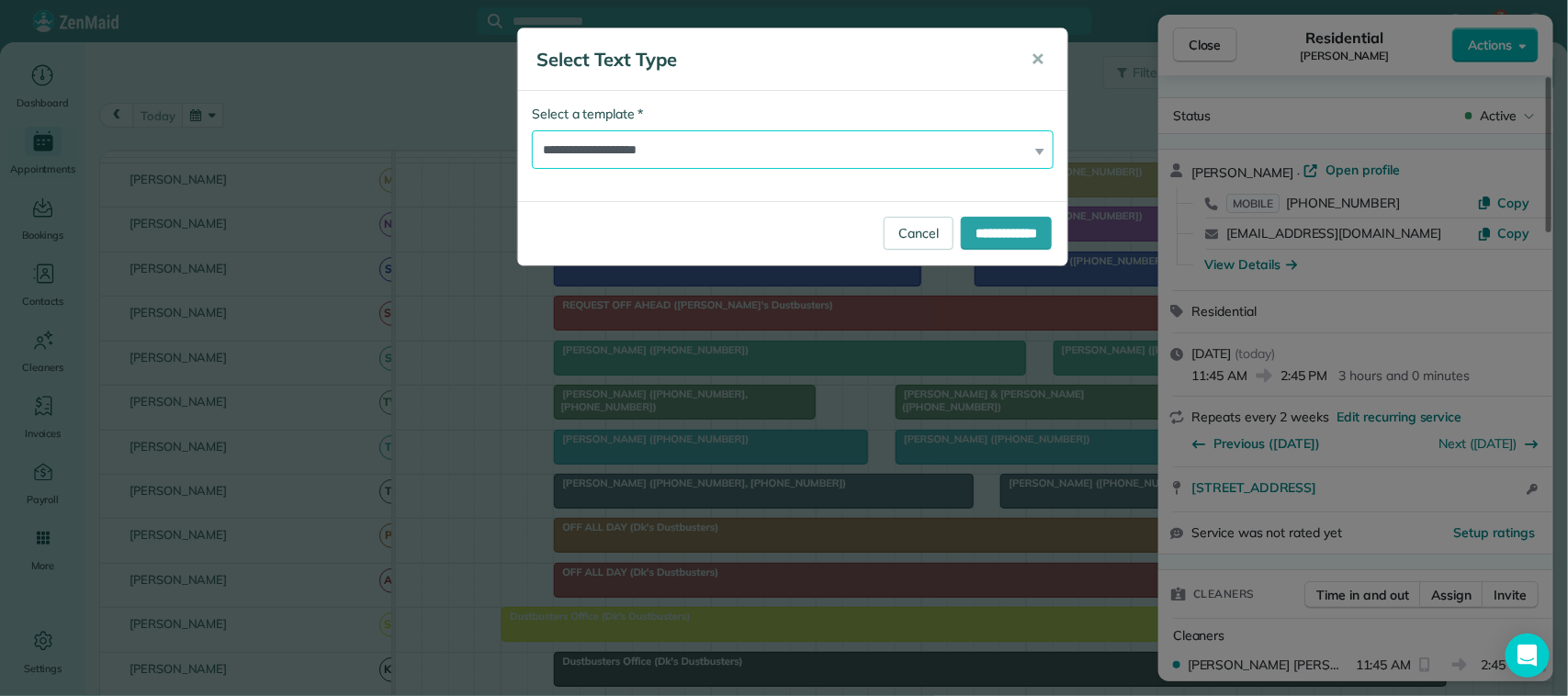
click at [925, 145] on select "**********" at bounding box center [793, 149] width 522 height 38
click at [532, 130] on select "**********" at bounding box center [793, 149] width 522 height 38
click at [982, 235] on input "**********" at bounding box center [1006, 233] width 91 height 33
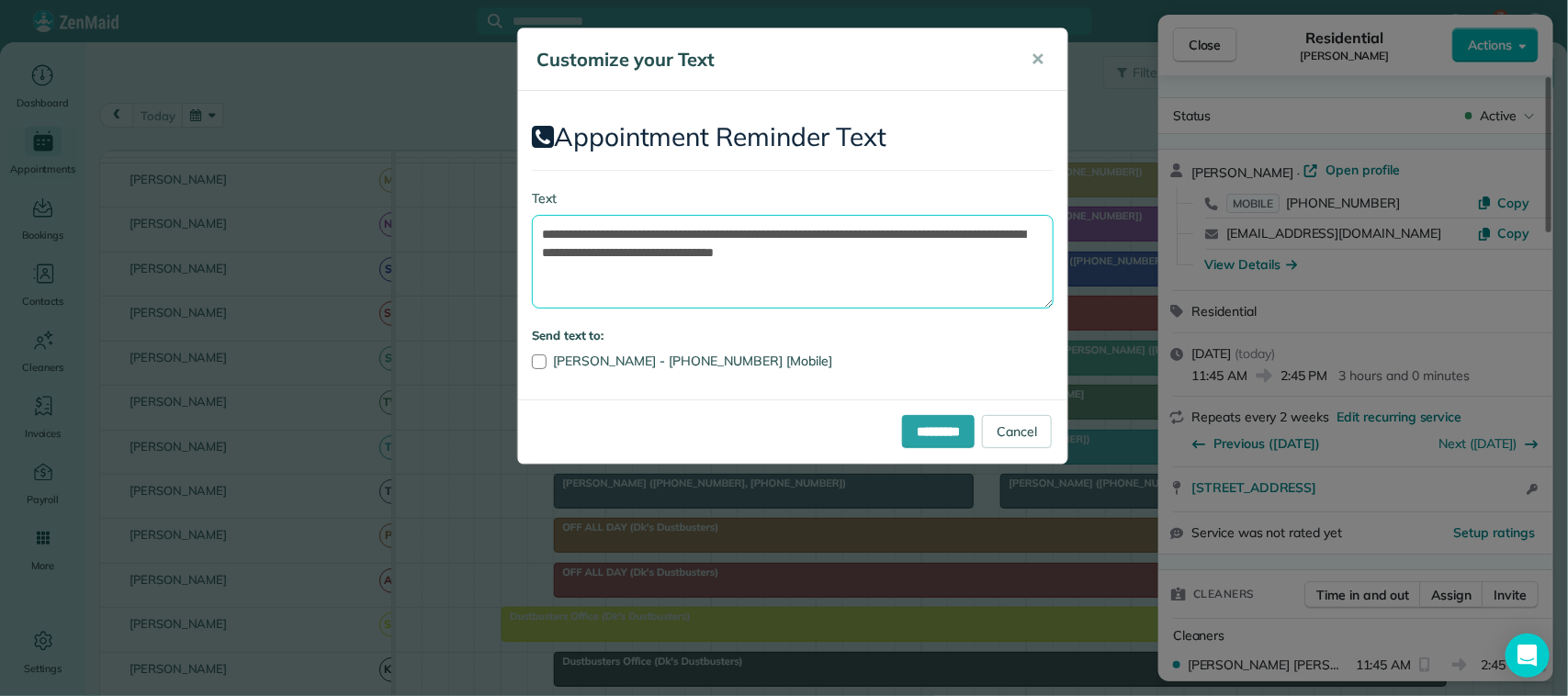
drag, startPoint x: 952, startPoint y: 254, endPoint x: 939, endPoint y: 237, distance: 21.4
click at [939, 237] on textarea "**********" at bounding box center [793, 262] width 522 height 94
drag, startPoint x: 838, startPoint y: 232, endPoint x: 649, endPoint y: 220, distance: 189.4
click at [649, 220] on textarea "**********" at bounding box center [793, 262] width 522 height 94
click at [763, 240] on textarea "**********" at bounding box center [793, 262] width 522 height 94
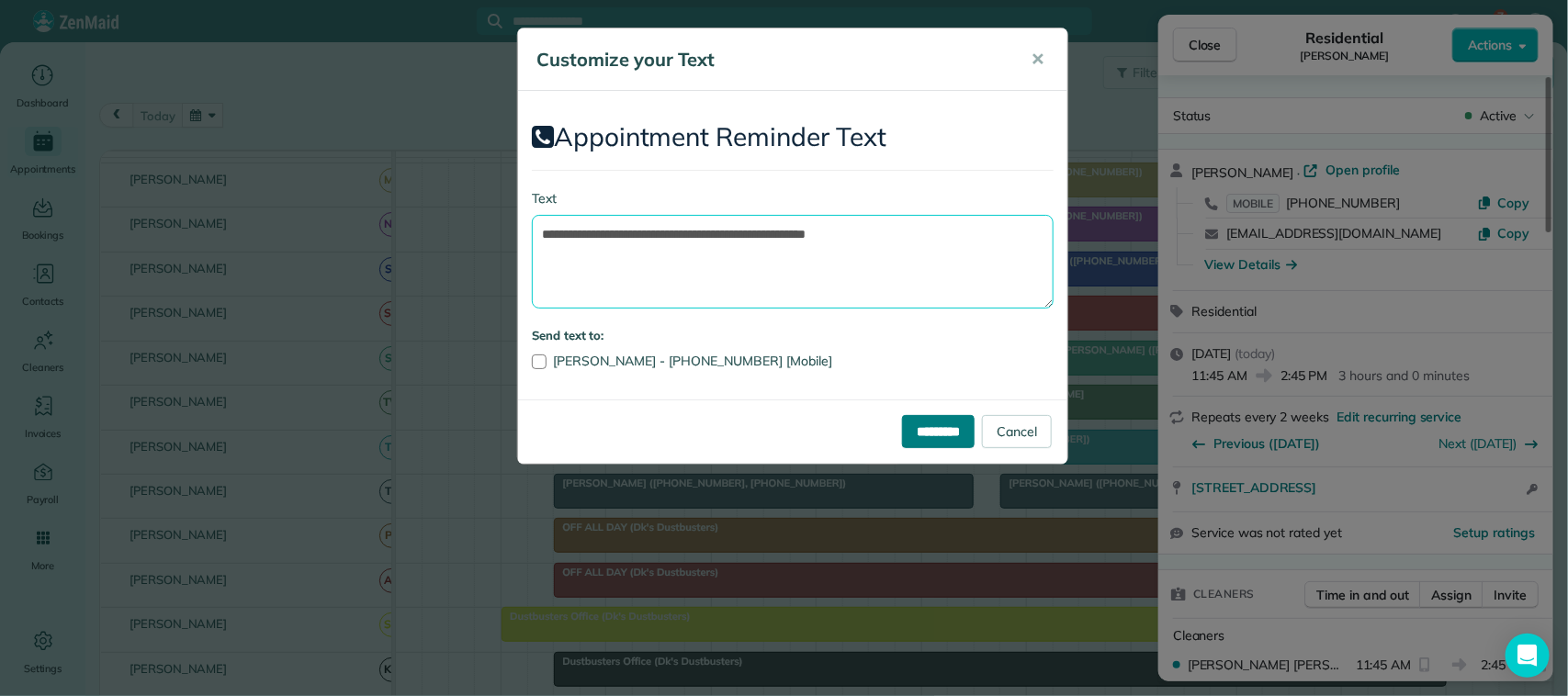
type textarea "**********"
click at [909, 425] on input "*********" at bounding box center [937, 431] width 72 height 33
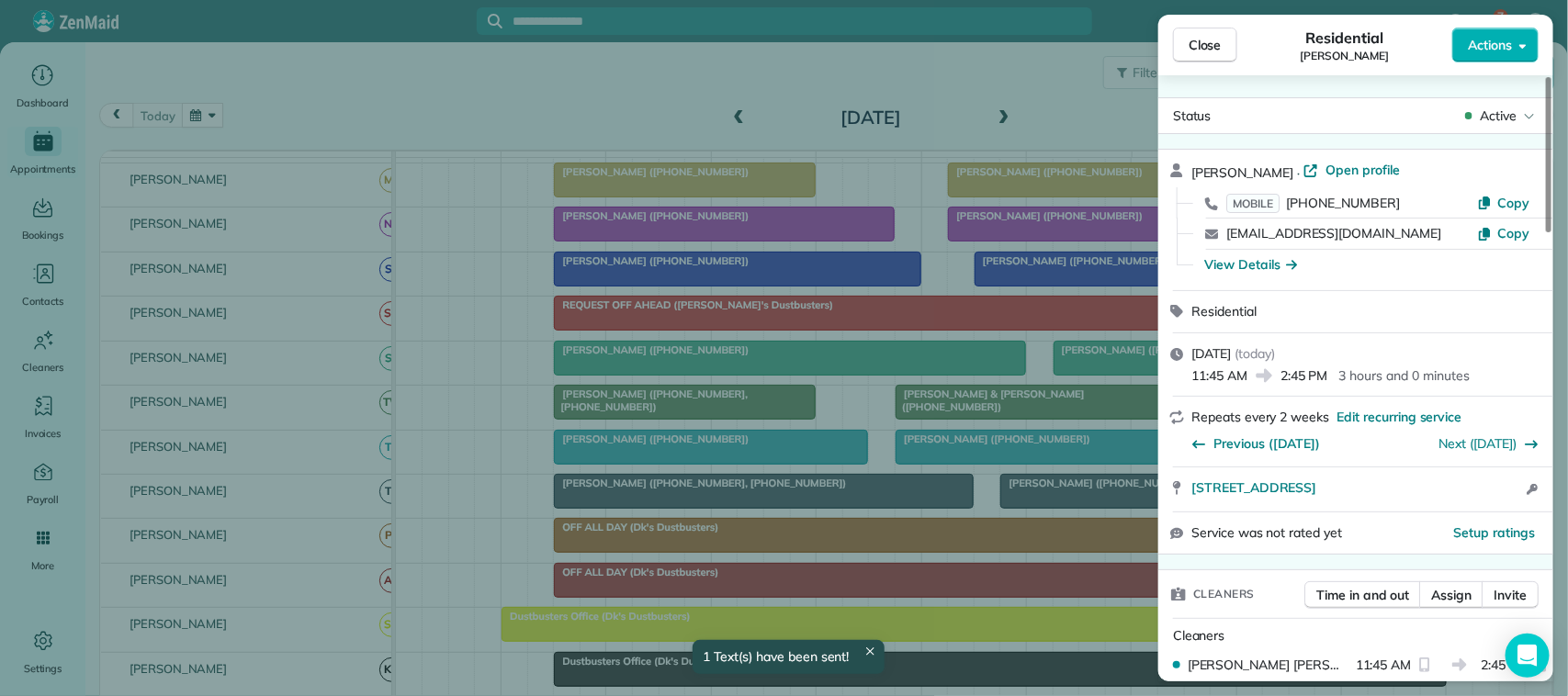
click at [1191, 53] on span "Close" at bounding box center [1205, 45] width 33 height 19
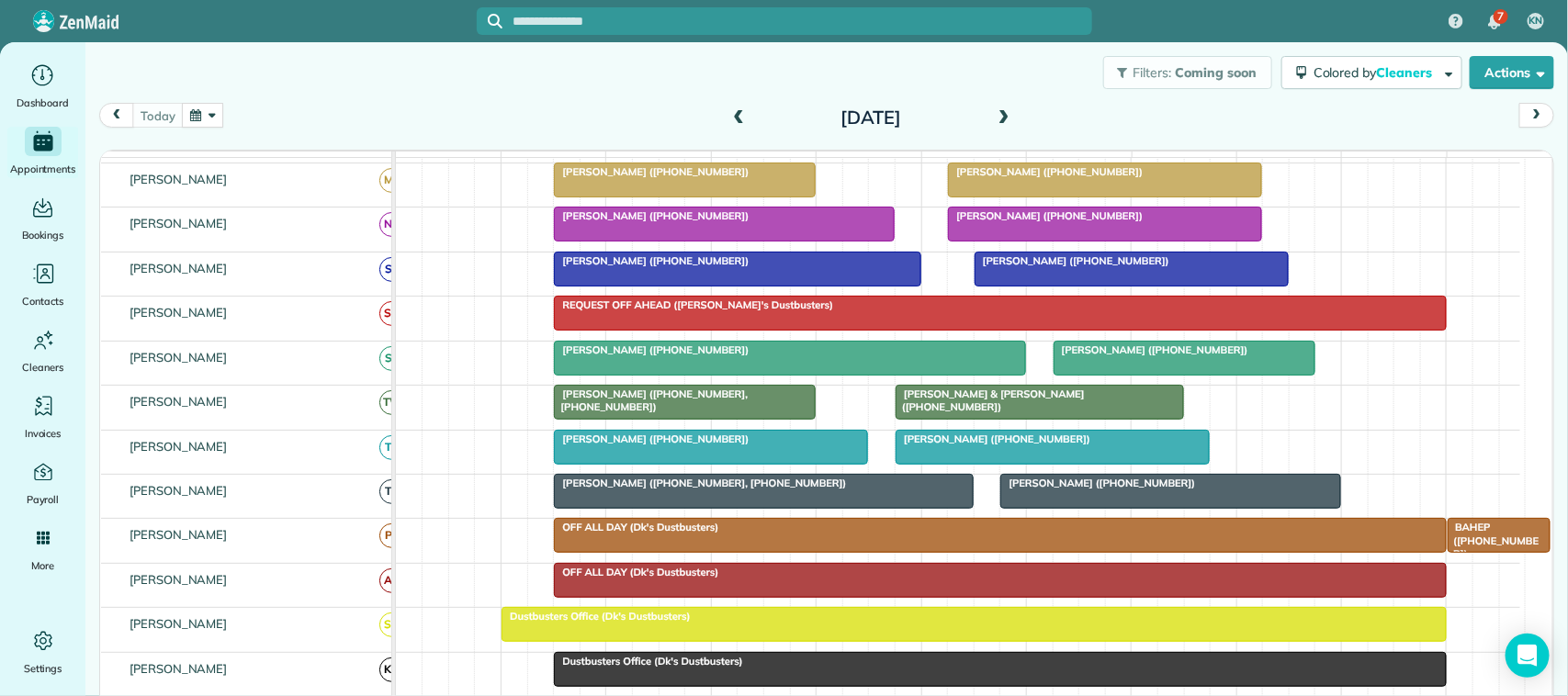
scroll to position [344, 0]
